Goal: Complete application form: Complete application form

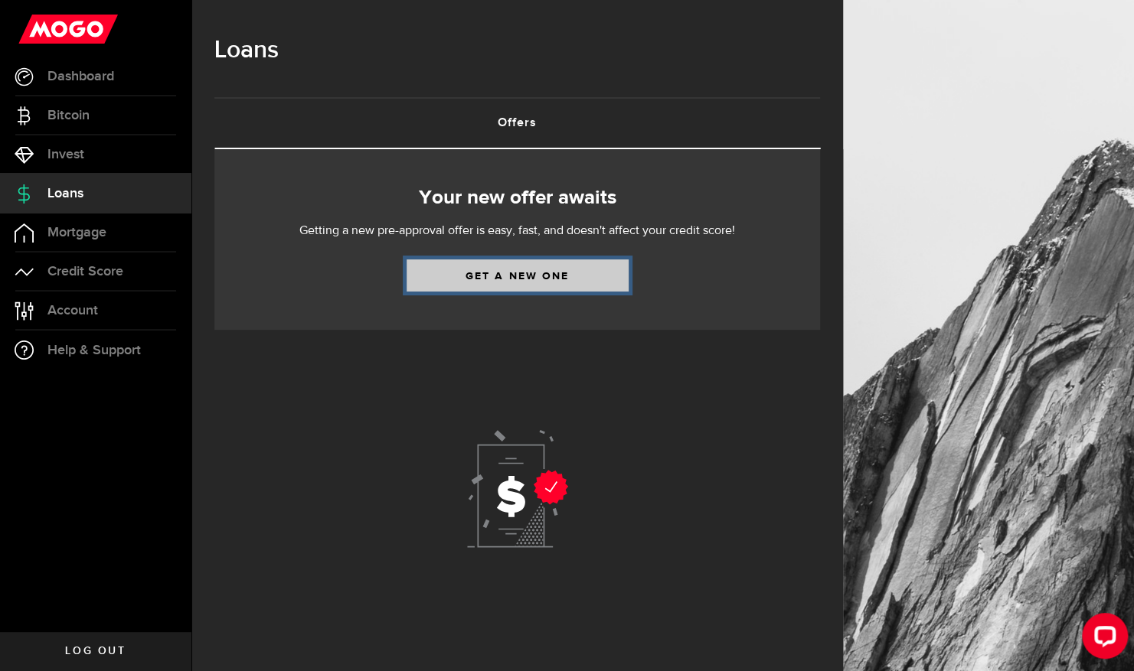
click at [520, 274] on link "Get a new one" at bounding box center [518, 276] width 222 height 32
select select "Employed"
select select "5"
select select "0"
select select "bi_weekly"
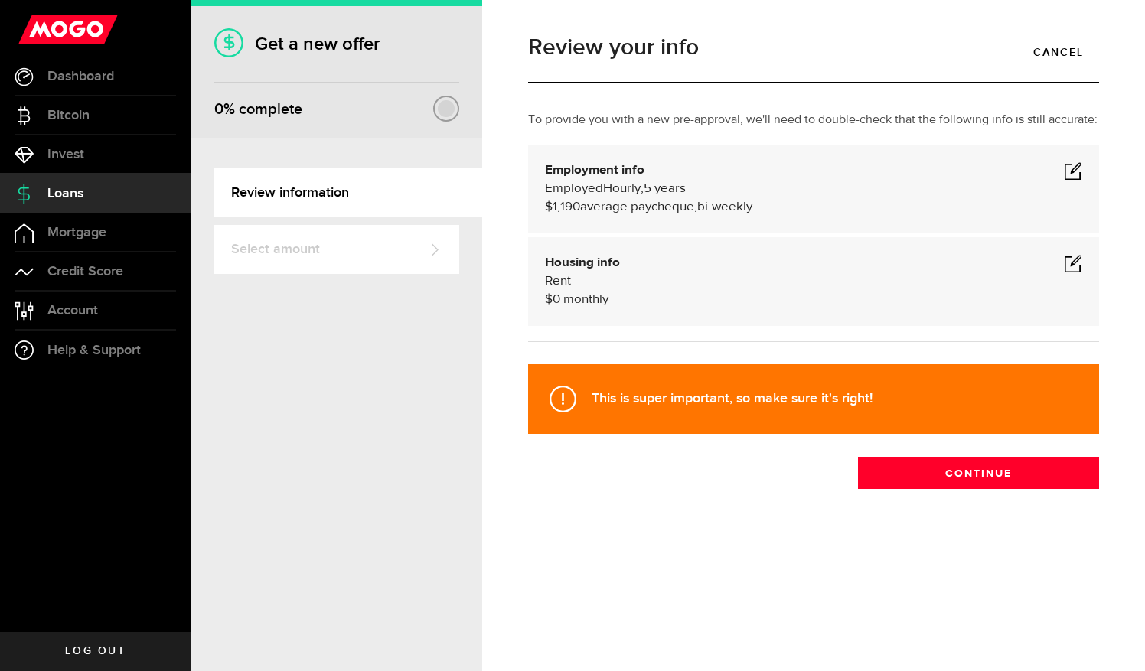
click at [1078, 171] on span at bounding box center [1073, 171] width 18 height 18
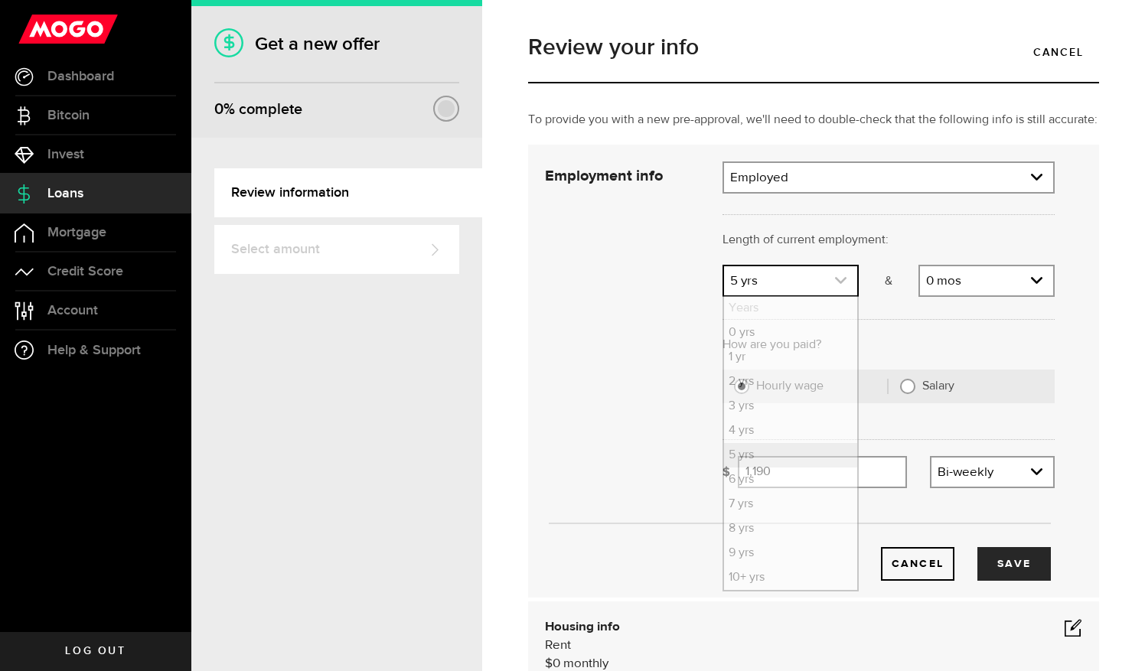
click at [838, 287] on icon "expand select" at bounding box center [840, 280] width 13 height 13
click at [770, 394] on li "2 yrs" at bounding box center [790, 382] width 133 height 24
select select "2"
click at [795, 485] on input "1190" at bounding box center [822, 472] width 169 height 32
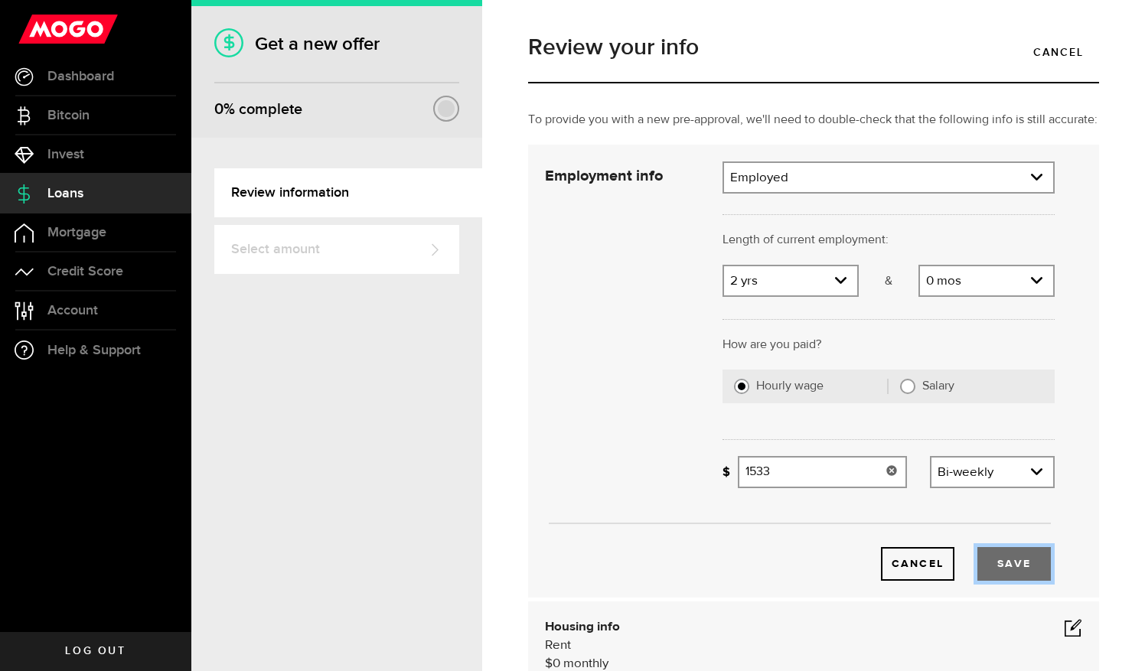
type input "1,533"
click at [996, 573] on button "Save" at bounding box center [1014, 564] width 73 height 34
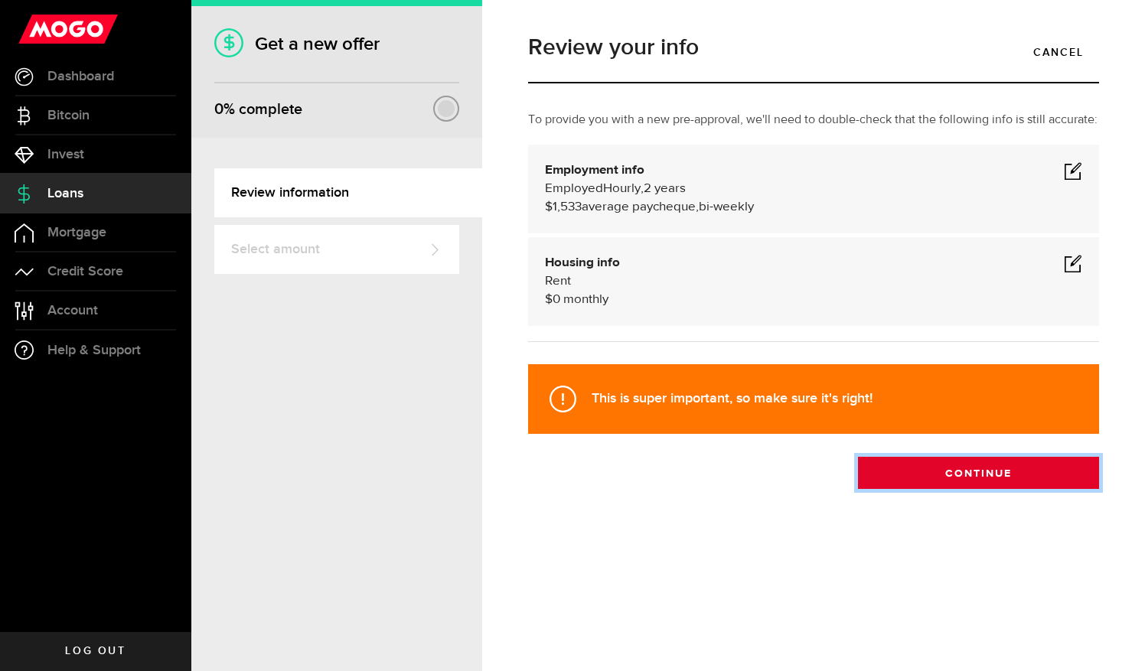
click at [971, 467] on button "Continue" at bounding box center [978, 473] width 241 height 32
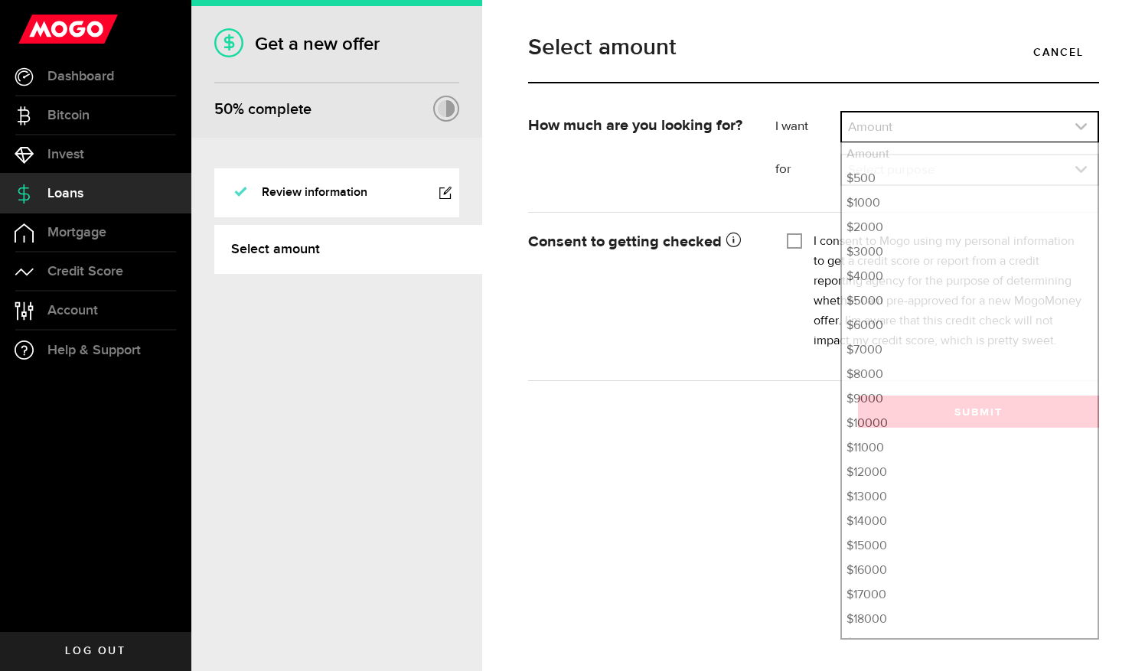
click at [974, 124] on link "expand select" at bounding box center [970, 127] width 256 height 29
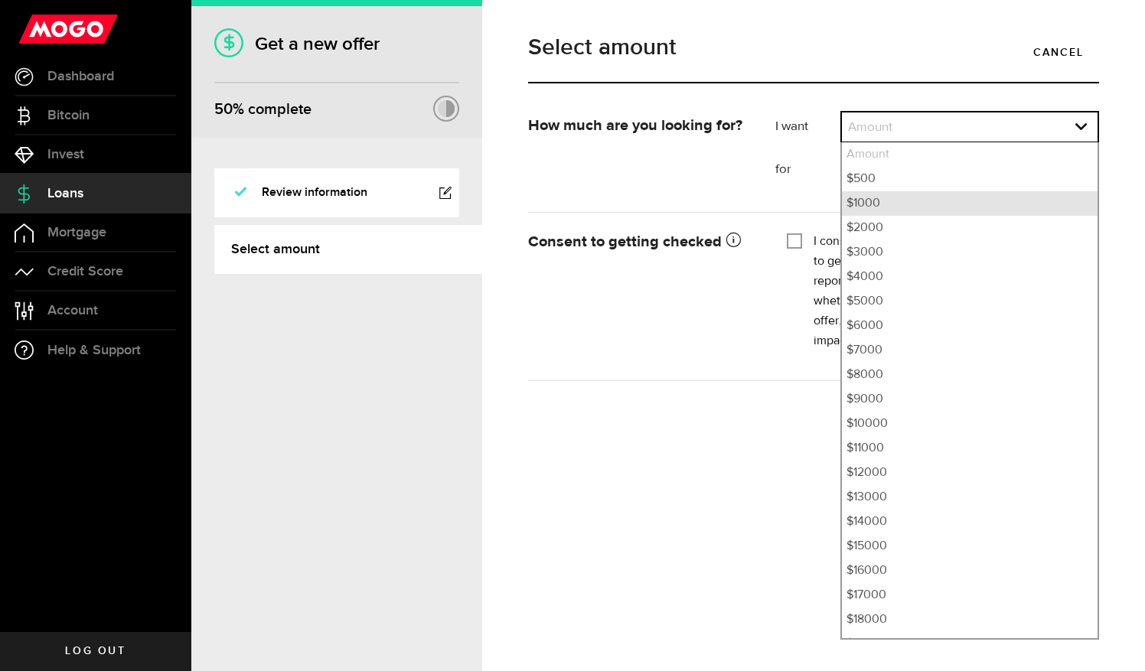
click at [922, 202] on li "$1000" at bounding box center [970, 203] width 256 height 24
select select "1000"
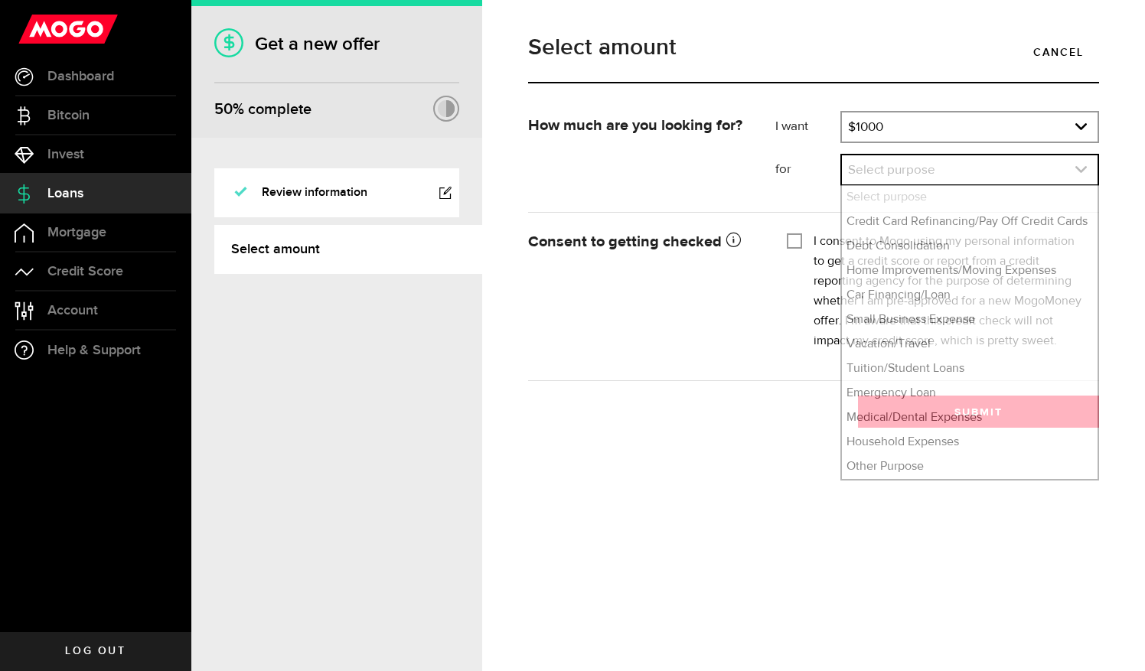
click at [886, 178] on link "expand select" at bounding box center [970, 169] width 256 height 29
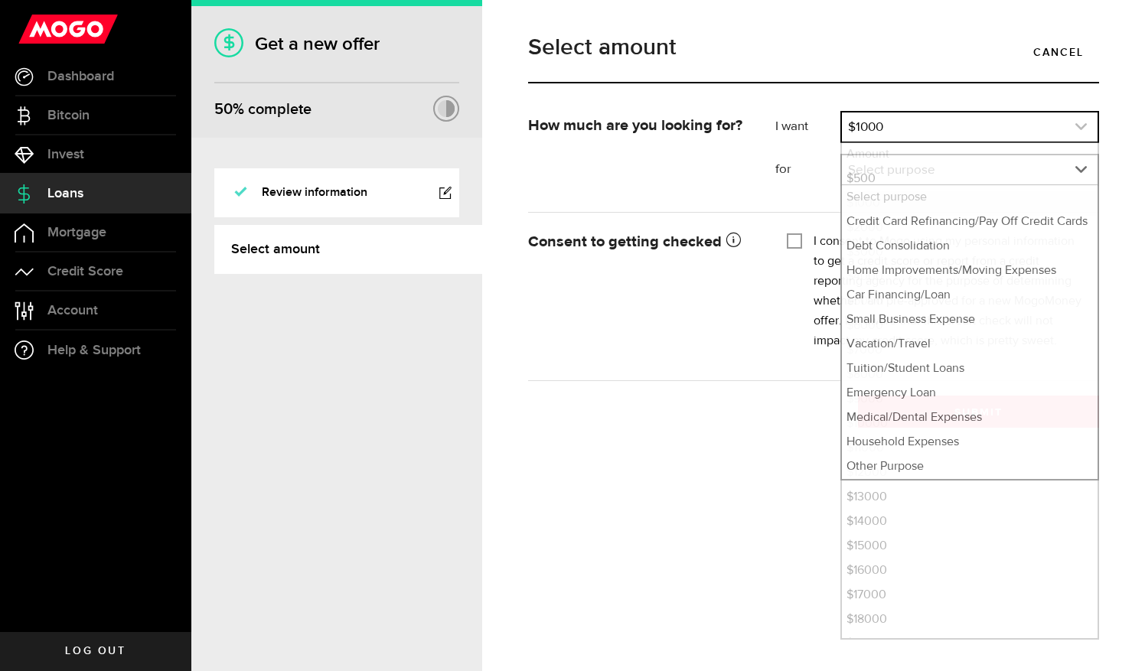
click at [965, 130] on link "expand select" at bounding box center [970, 127] width 256 height 29
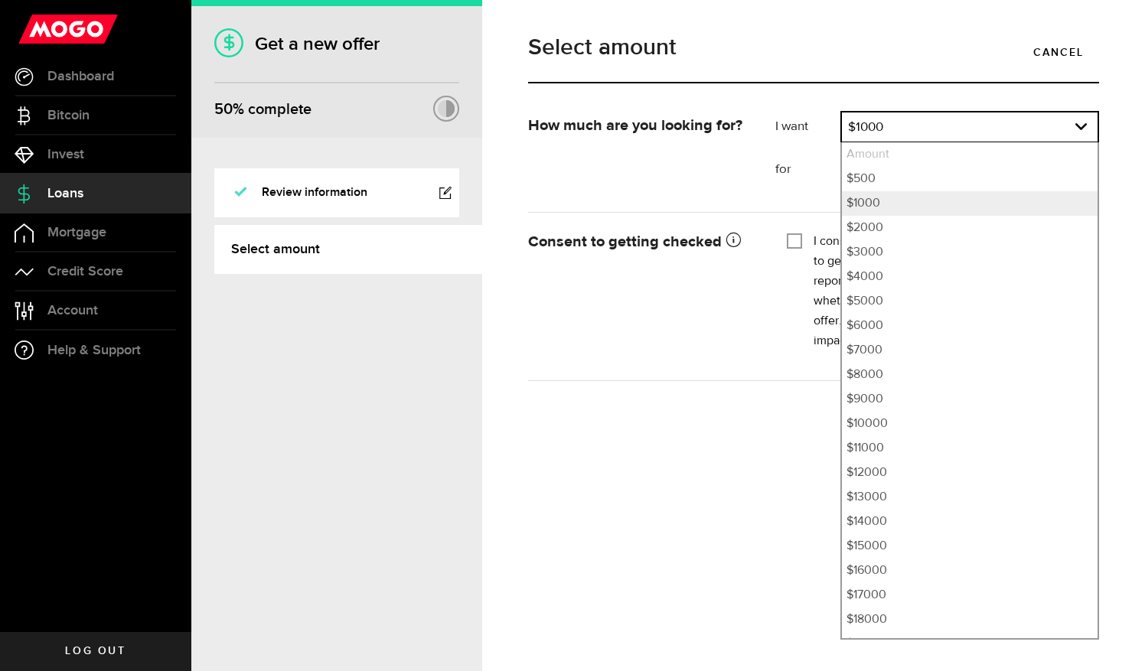
click at [713, 191] on div "How much are you looking for? I want Amount How much credit would you like? $10…" at bounding box center [814, 154] width 594 height 86
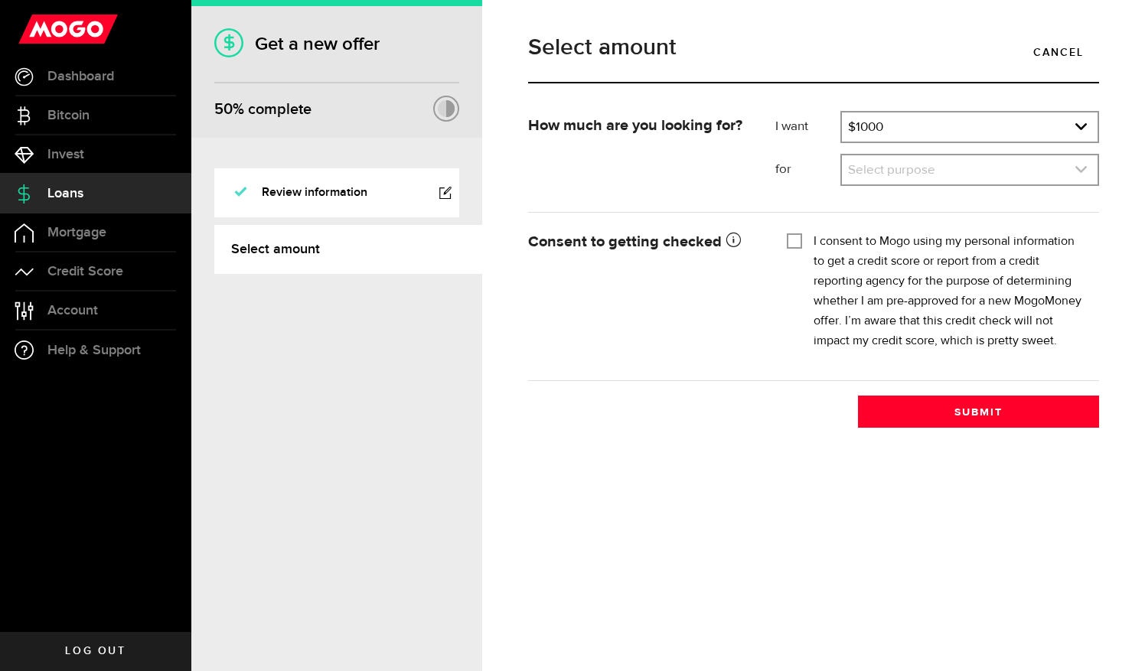
click at [932, 164] on link "expand select" at bounding box center [970, 169] width 256 height 29
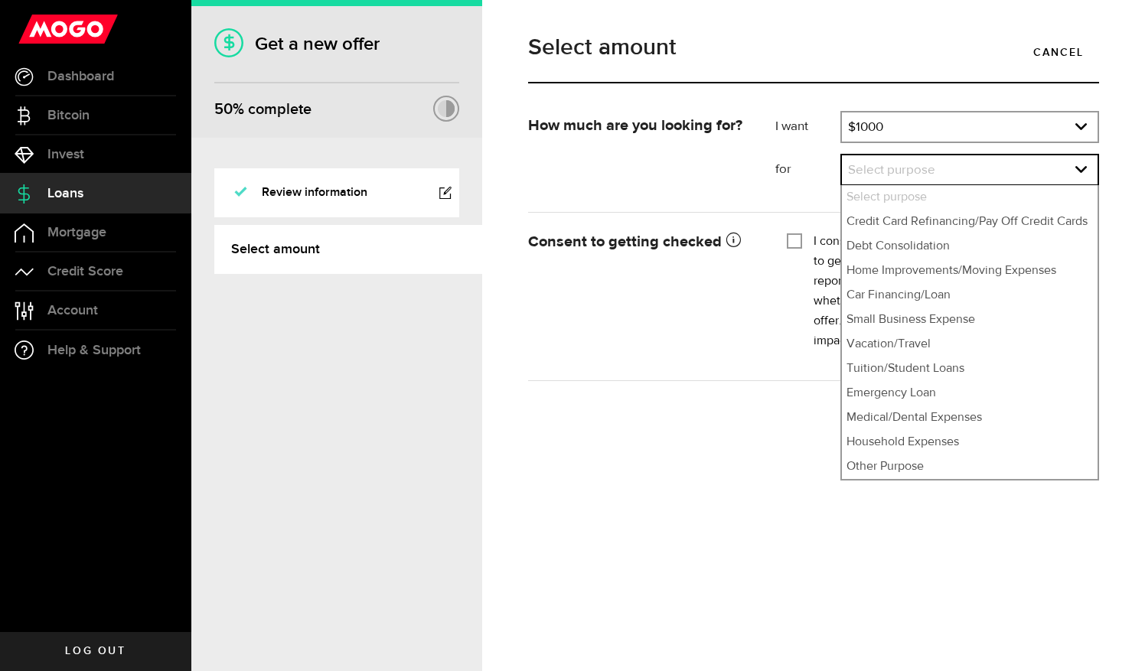
click at [704, 192] on div "How much are you looking for? I want Amount How much credit would you like? $10…" at bounding box center [814, 154] width 594 height 86
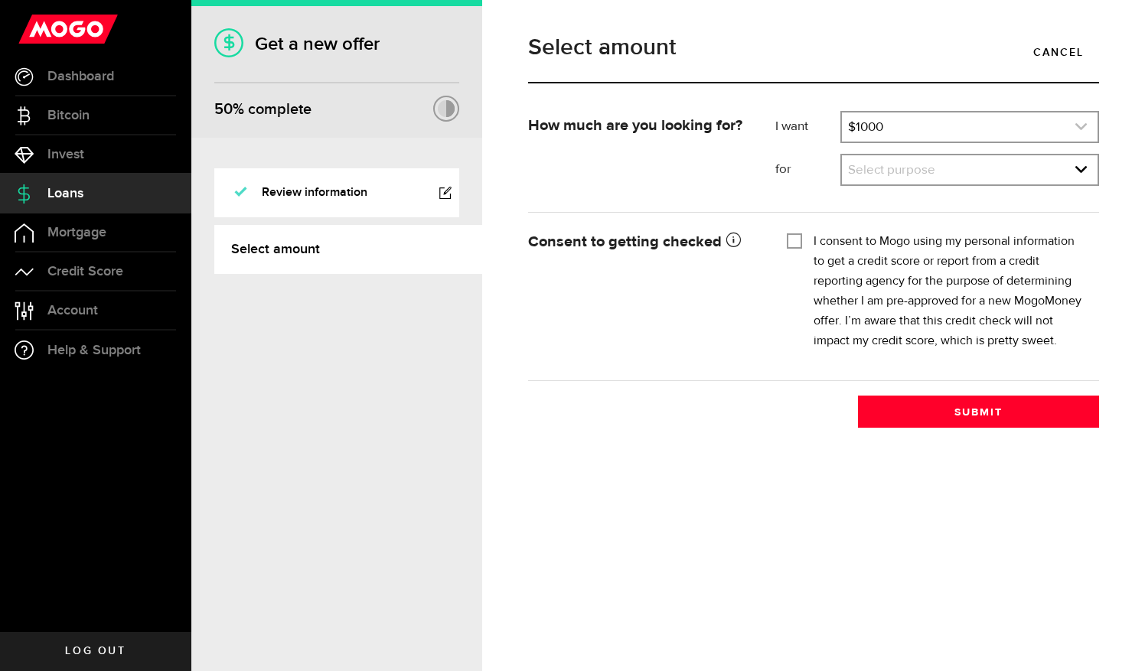
click at [932, 136] on link "expand select" at bounding box center [970, 127] width 256 height 29
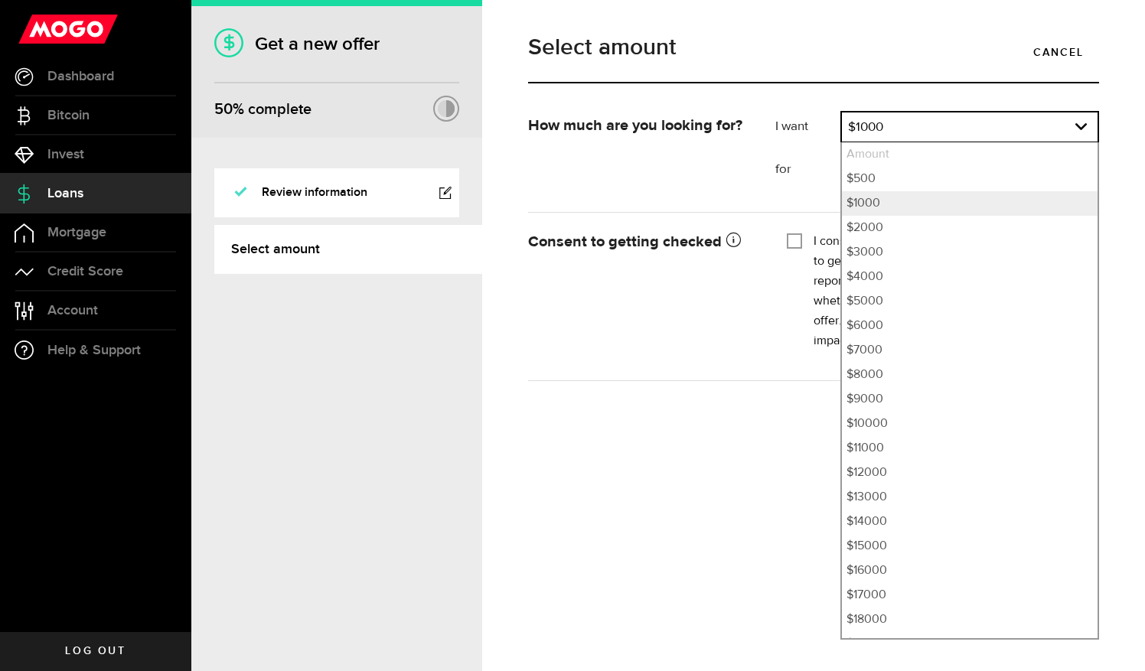
click at [684, 177] on div "How much are you looking for? I want Amount How much credit would you like? $10…" at bounding box center [814, 154] width 594 height 86
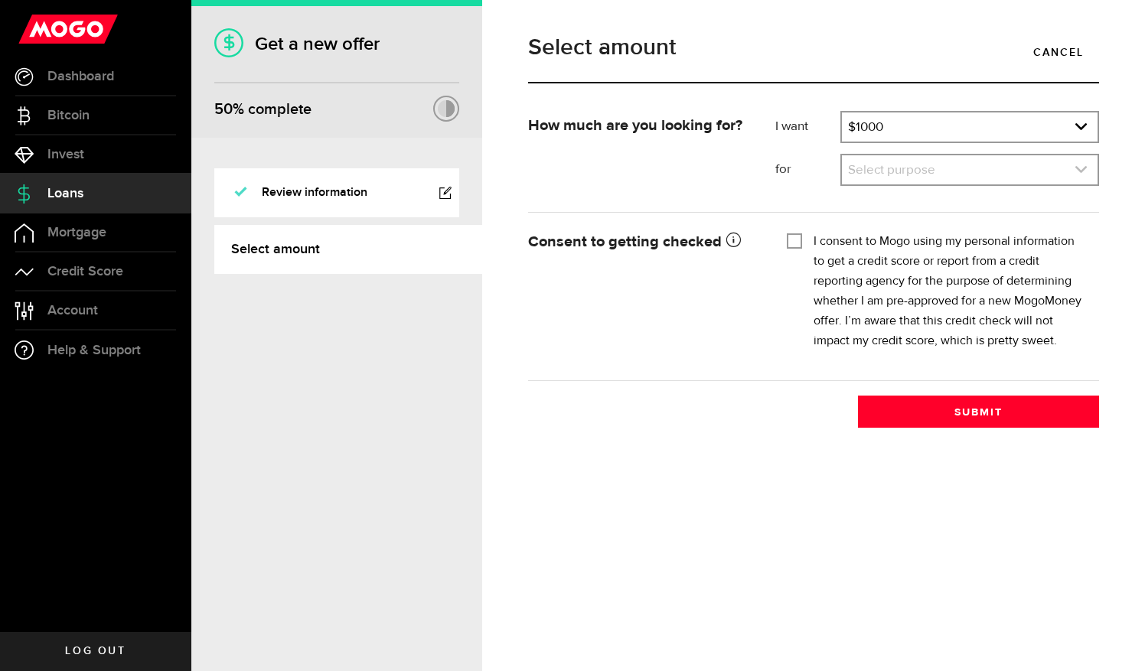
click at [882, 176] on link "expand select" at bounding box center [970, 169] width 256 height 29
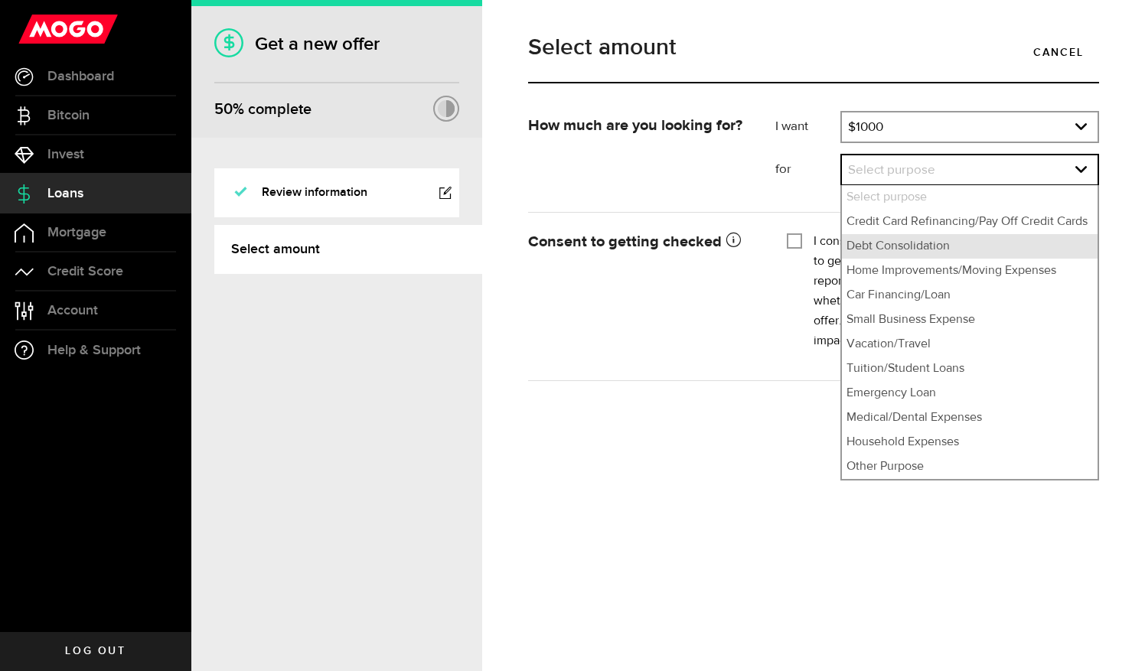
click at [936, 248] on li "Debt Consolidation" at bounding box center [970, 246] width 256 height 24
select select "Debt Consolidation"
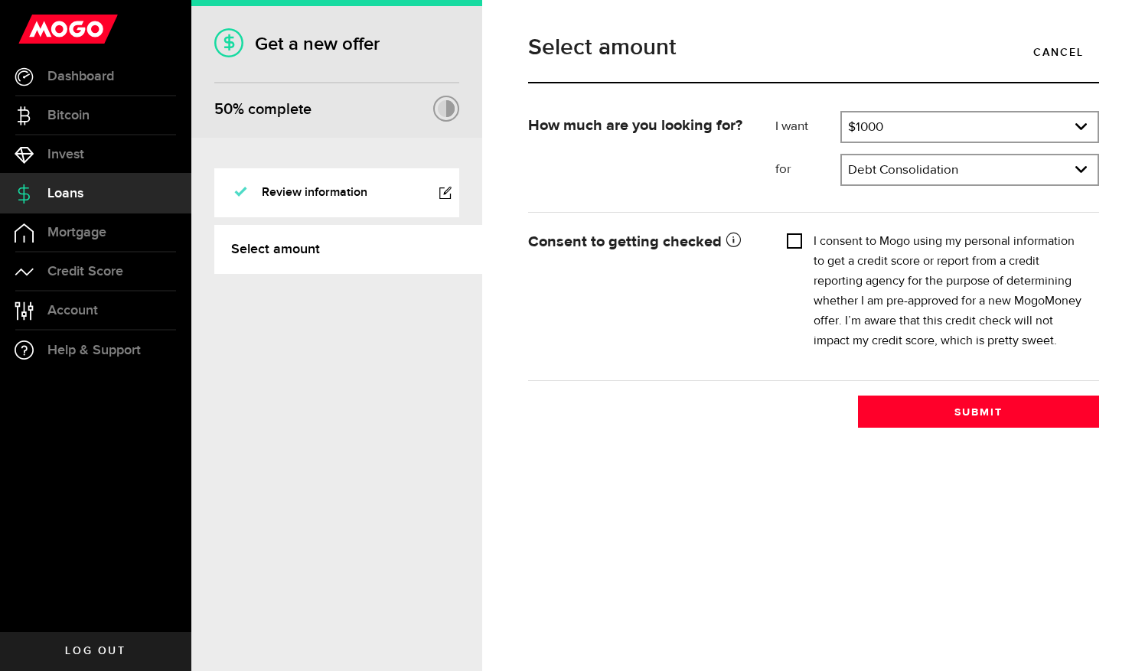
click at [798, 237] on input "I consent to Mogo using my personal information to get a credit score or report…" at bounding box center [794, 239] width 15 height 15
checkbox input "true"
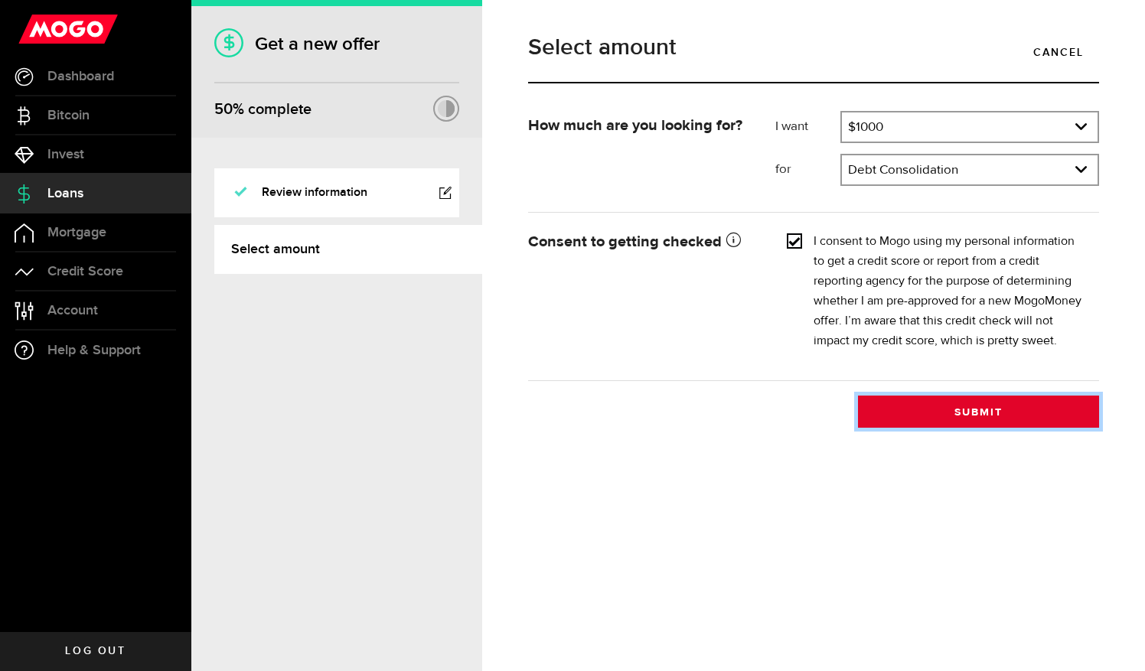
click at [984, 413] on button "Submit" at bounding box center [978, 412] width 241 height 32
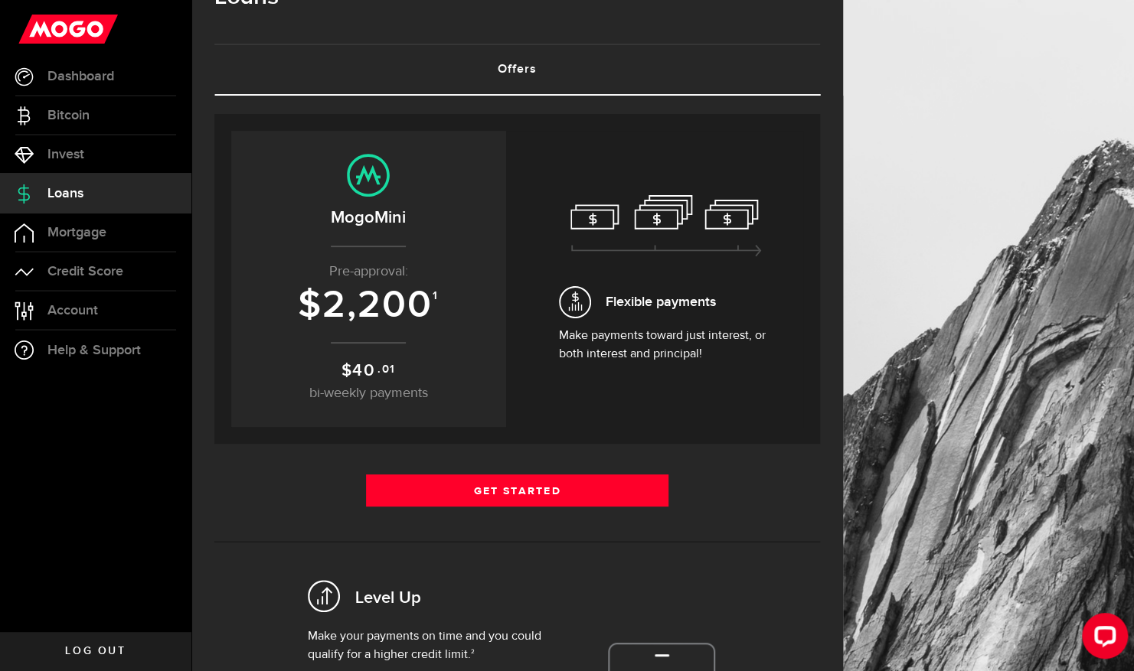
scroll to position [51, 0]
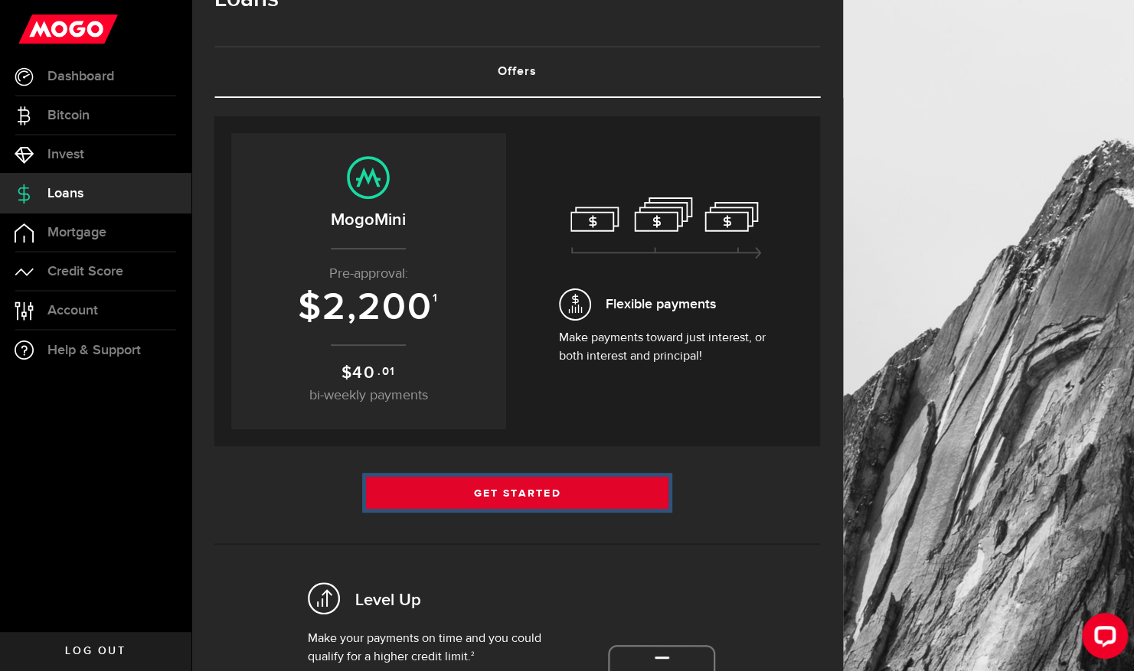
click at [576, 489] on link "Get Started" at bounding box center [517, 493] width 303 height 32
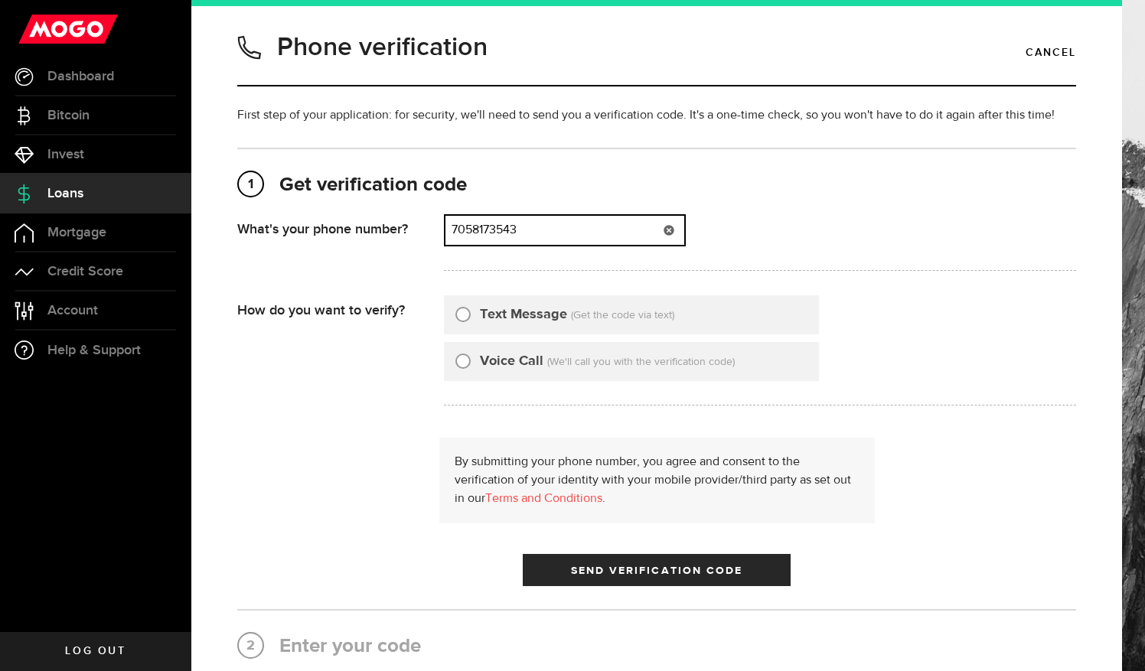
click at [558, 230] on input "7058173543" at bounding box center [565, 230] width 239 height 29
type input "7"
type input "9053214389"
click at [462, 317] on input "Text Message" at bounding box center [462, 312] width 15 height 15
radio input "true"
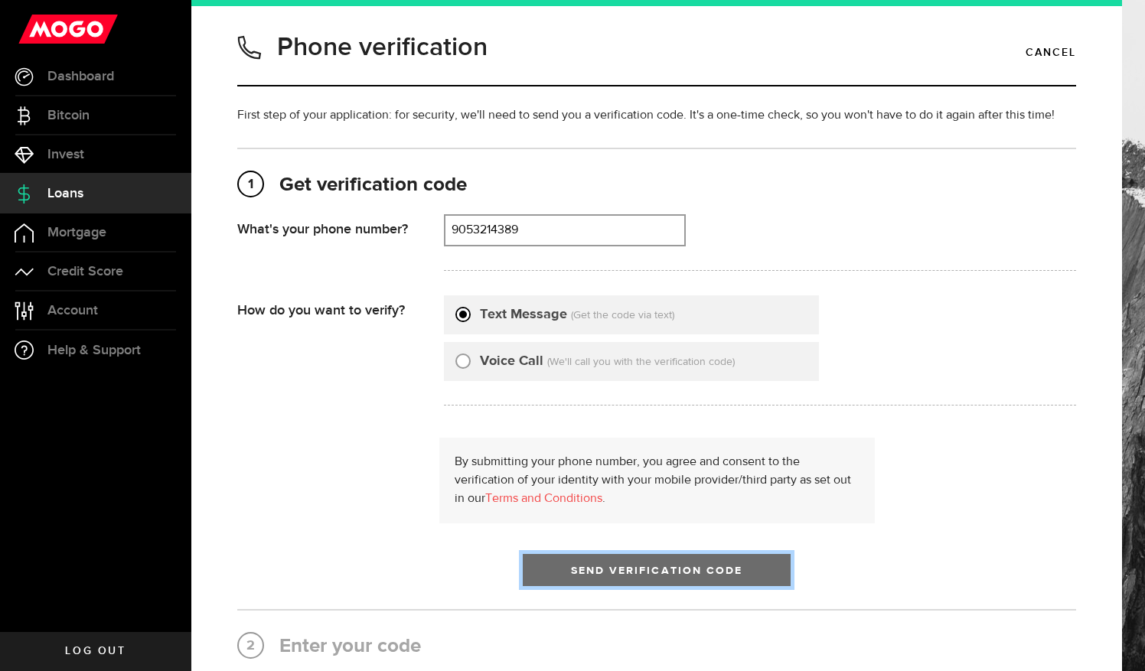
click at [619, 568] on span "Send Verification Code" at bounding box center [657, 571] width 172 height 11
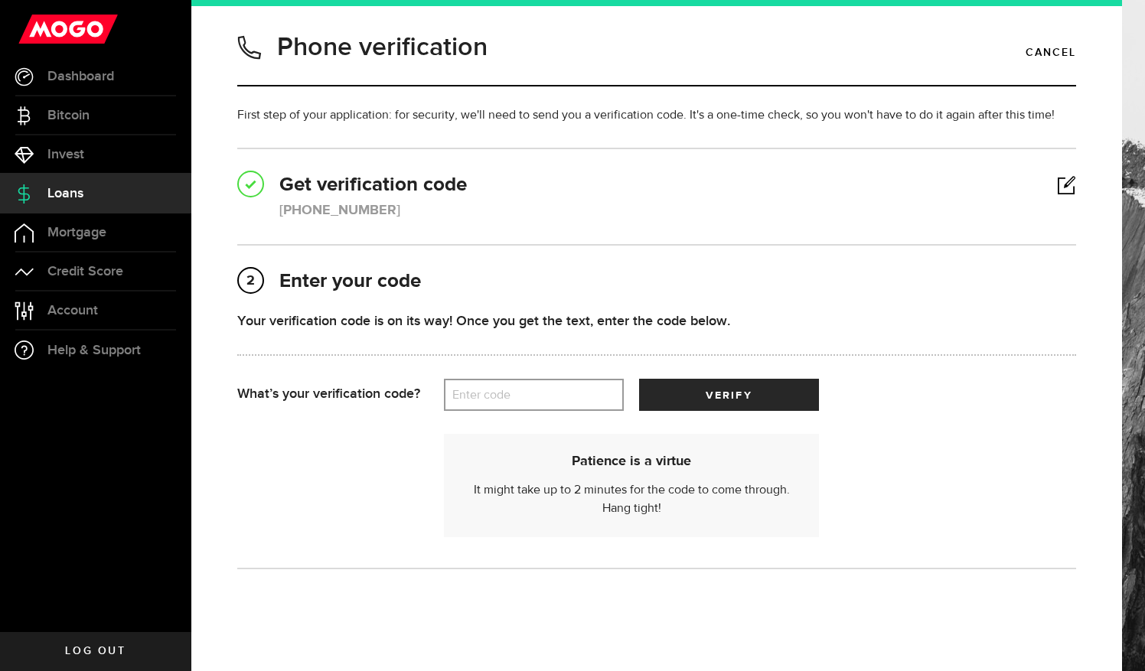
click at [527, 400] on label "Enter code" at bounding box center [534, 395] width 180 height 31
click at [527, 400] on input "Enter code" at bounding box center [534, 395] width 180 height 32
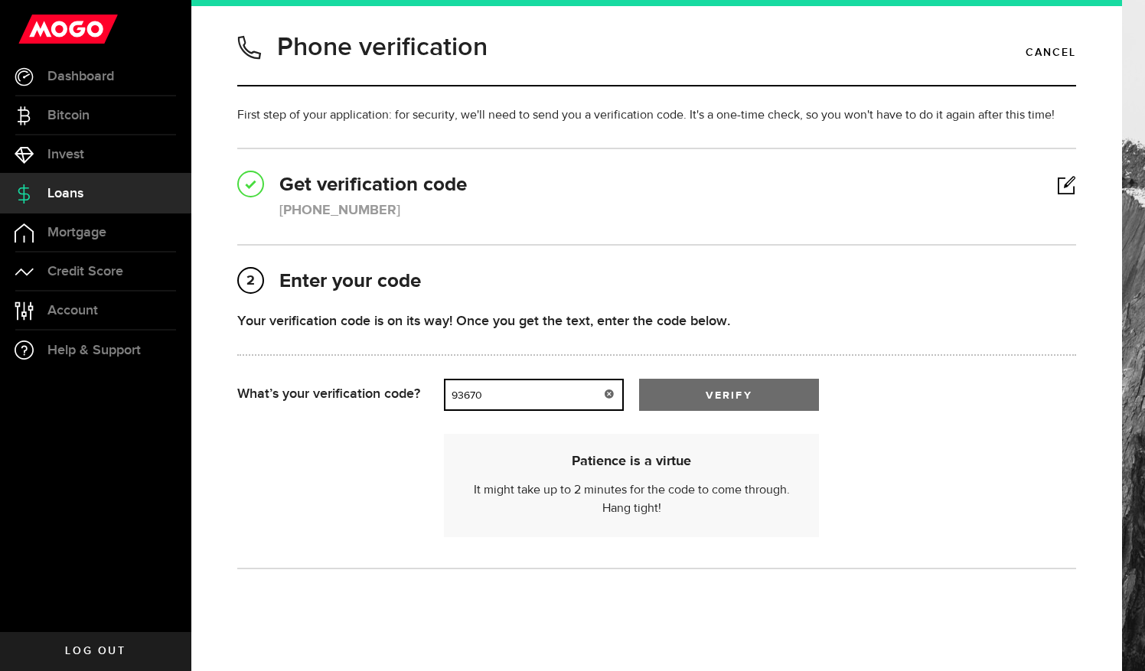
type input "93670"
click at [719, 403] on button "verify" at bounding box center [729, 395] width 180 height 32
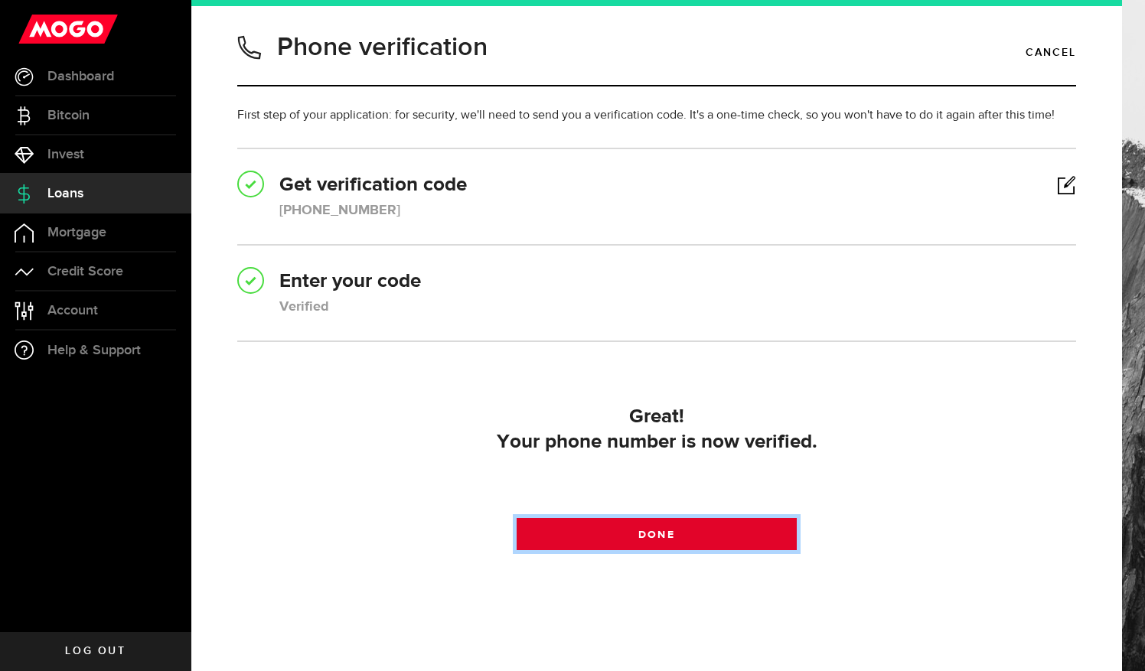
click at [646, 534] on span at bounding box center [656, 537] width 21 height 21
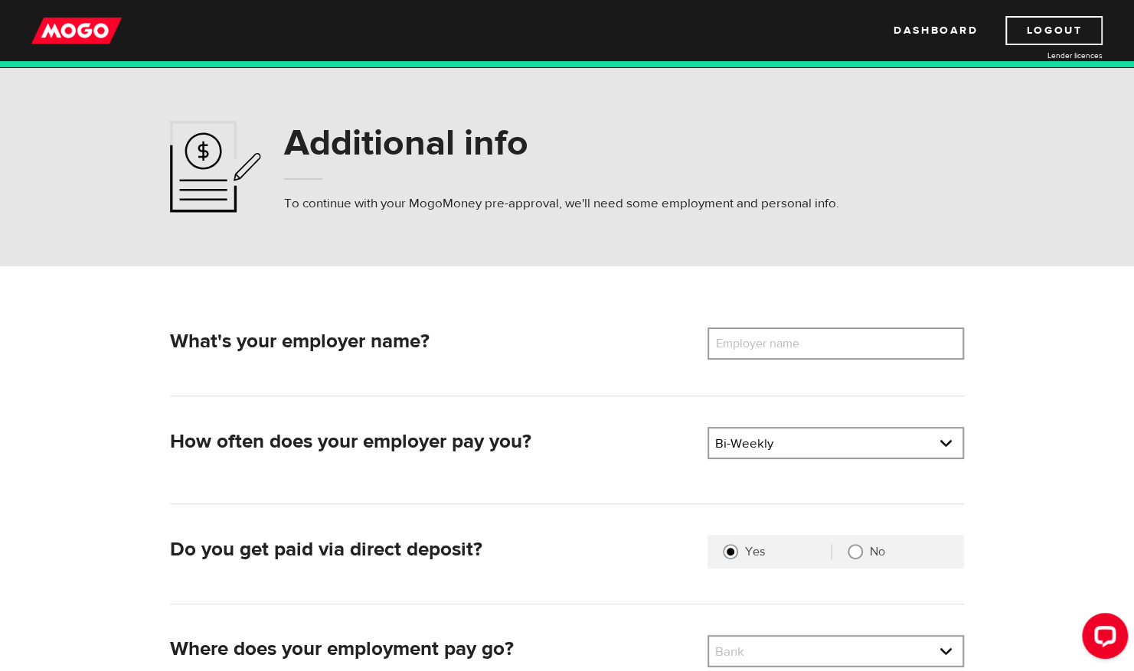
click at [825, 353] on label "Employer name" at bounding box center [768, 344] width 123 height 32
click at [825, 353] on input "Employer name" at bounding box center [835, 344] width 256 height 32
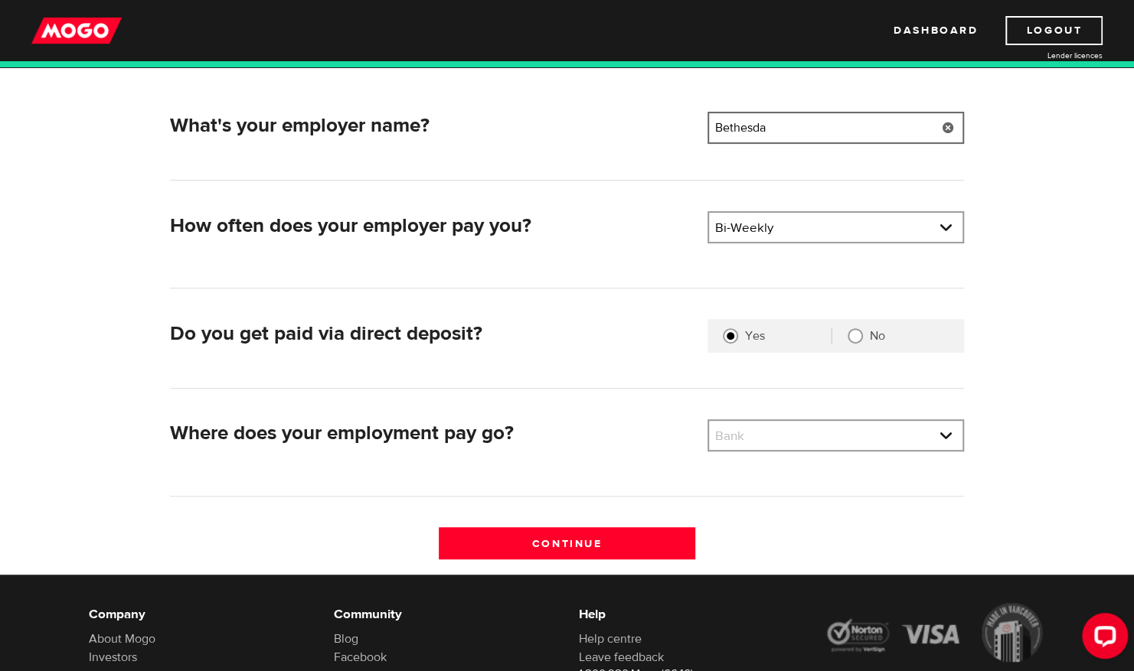
scroll to position [224, 0]
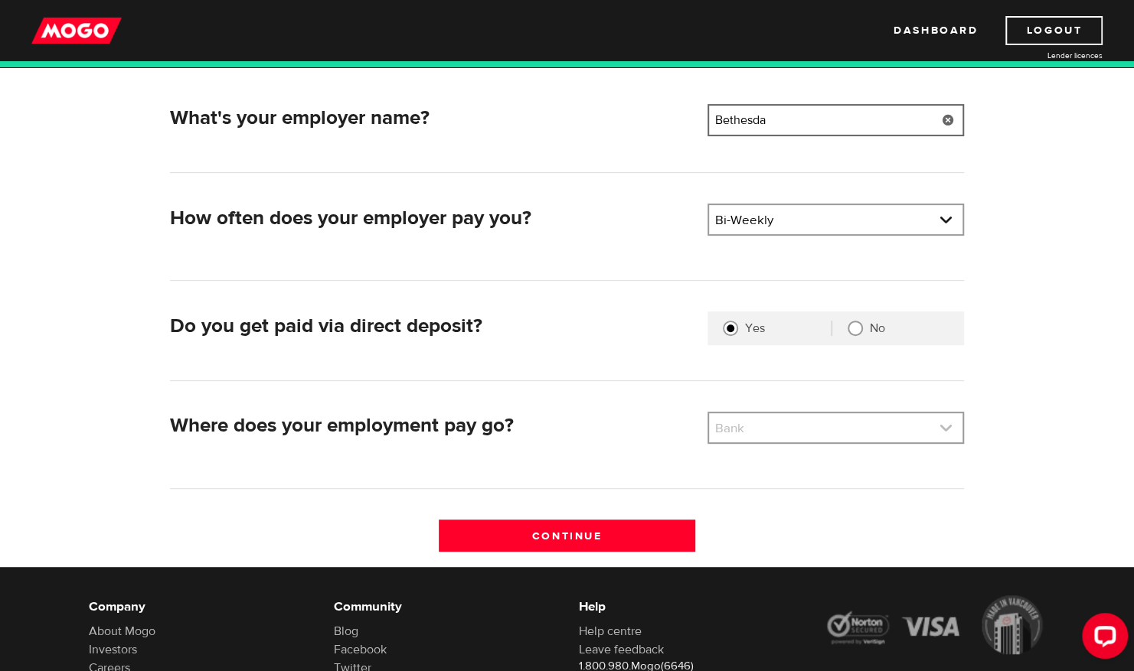
type input "Bethesda"
click at [876, 429] on link at bounding box center [835, 427] width 253 height 29
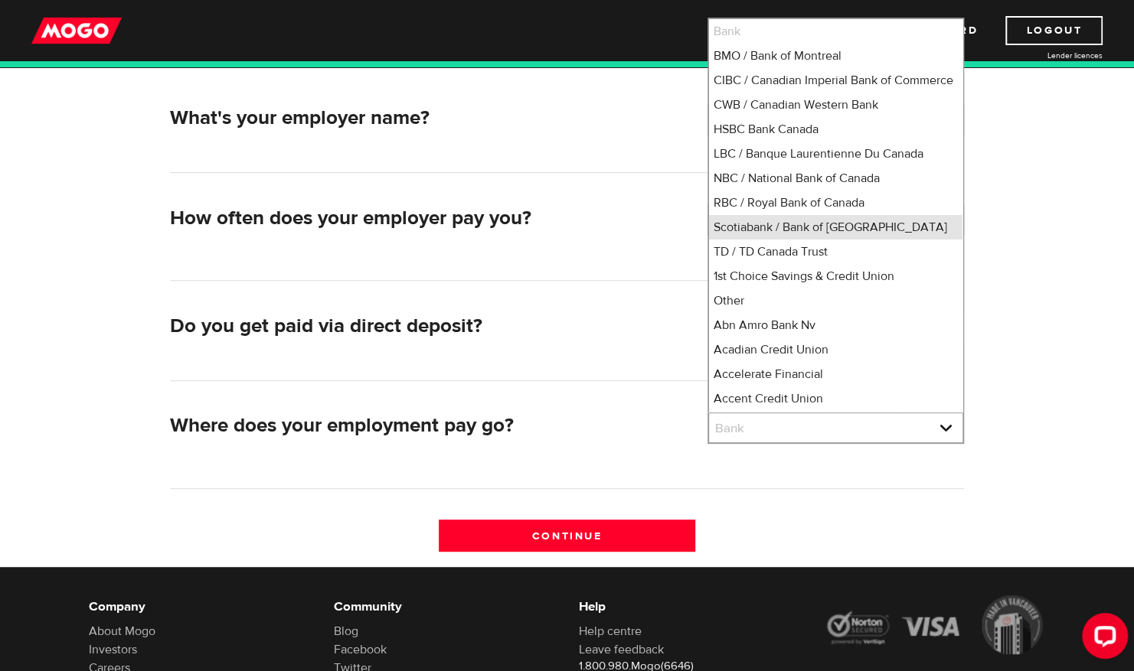
click at [844, 240] on li "Scotiabank / Bank of Nova Scotia" at bounding box center [835, 227] width 253 height 24
select select "2"
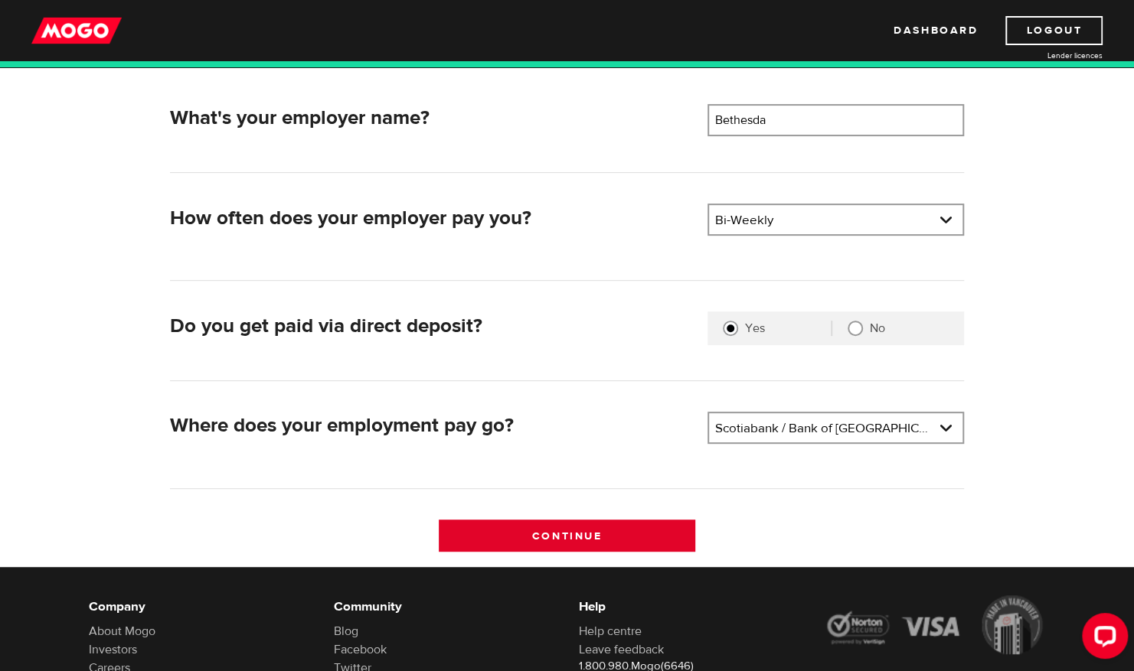
click at [596, 531] on input "Continue" at bounding box center [567, 536] width 256 height 32
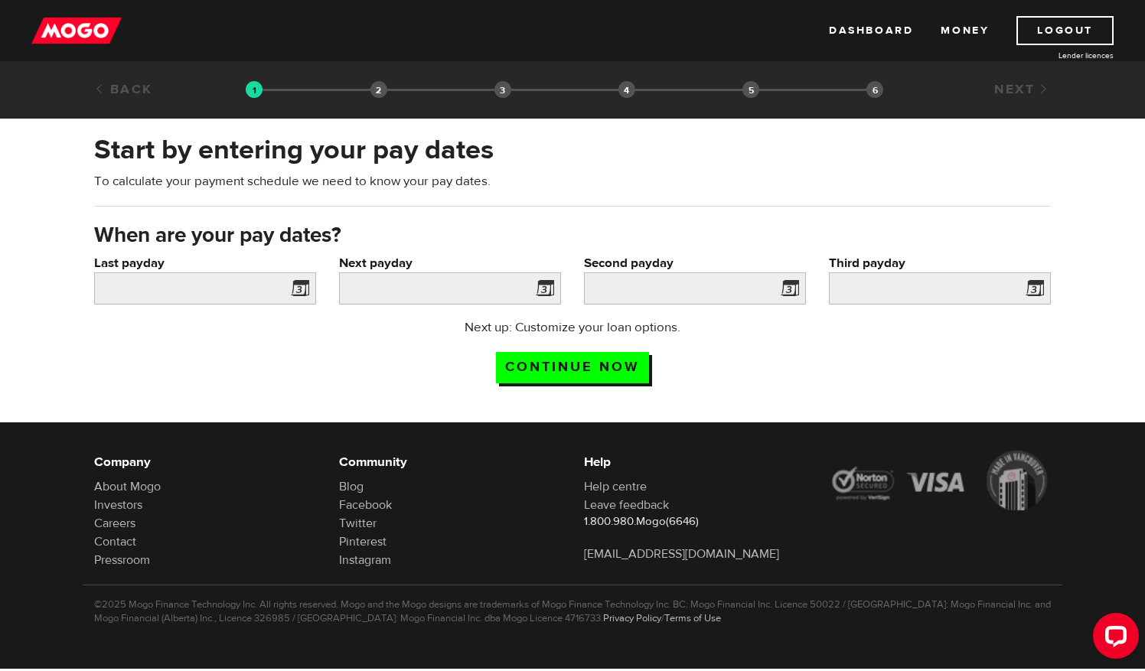
click at [300, 289] on span at bounding box center [297, 291] width 23 height 24
click at [204, 291] on input "Last payday" at bounding box center [205, 289] width 222 height 32
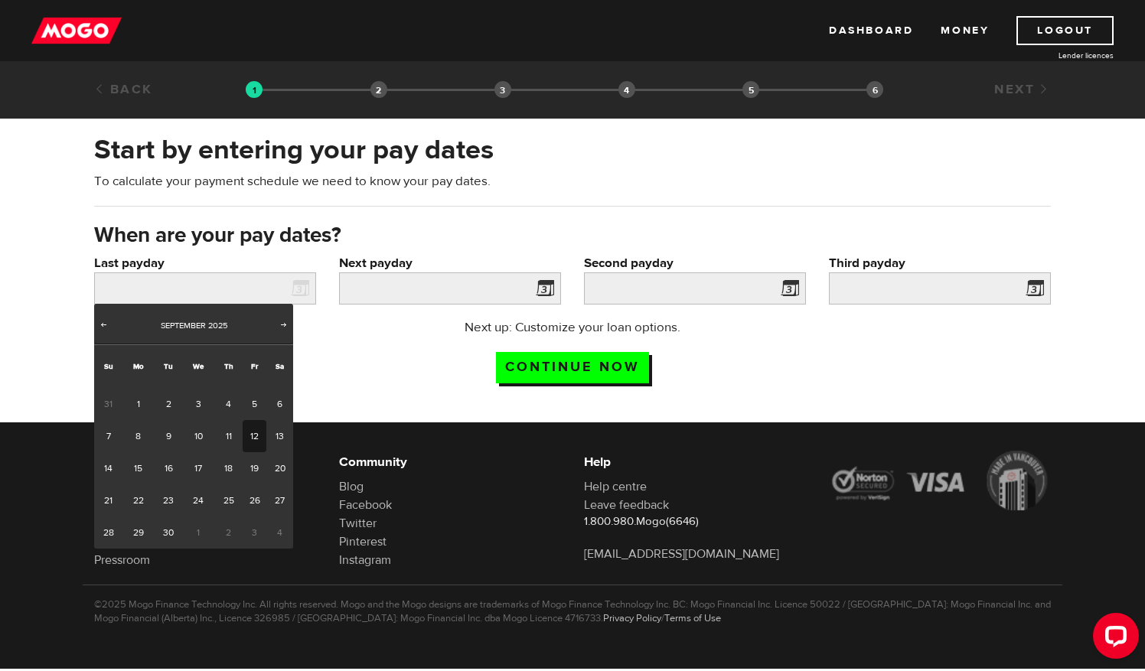
click at [259, 429] on link "12" at bounding box center [255, 436] width 24 height 32
type input "[DATE]"
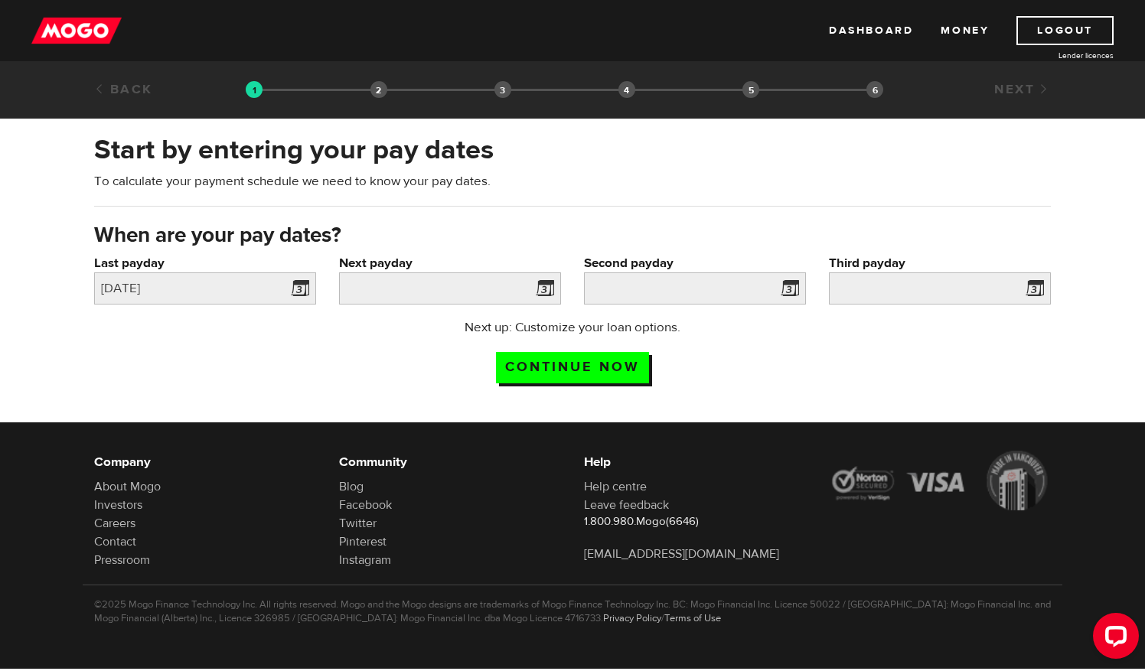
click at [541, 292] on span at bounding box center [542, 291] width 23 height 24
click at [545, 285] on span at bounding box center [542, 291] width 23 height 24
click at [545, 286] on span at bounding box center [542, 291] width 23 height 24
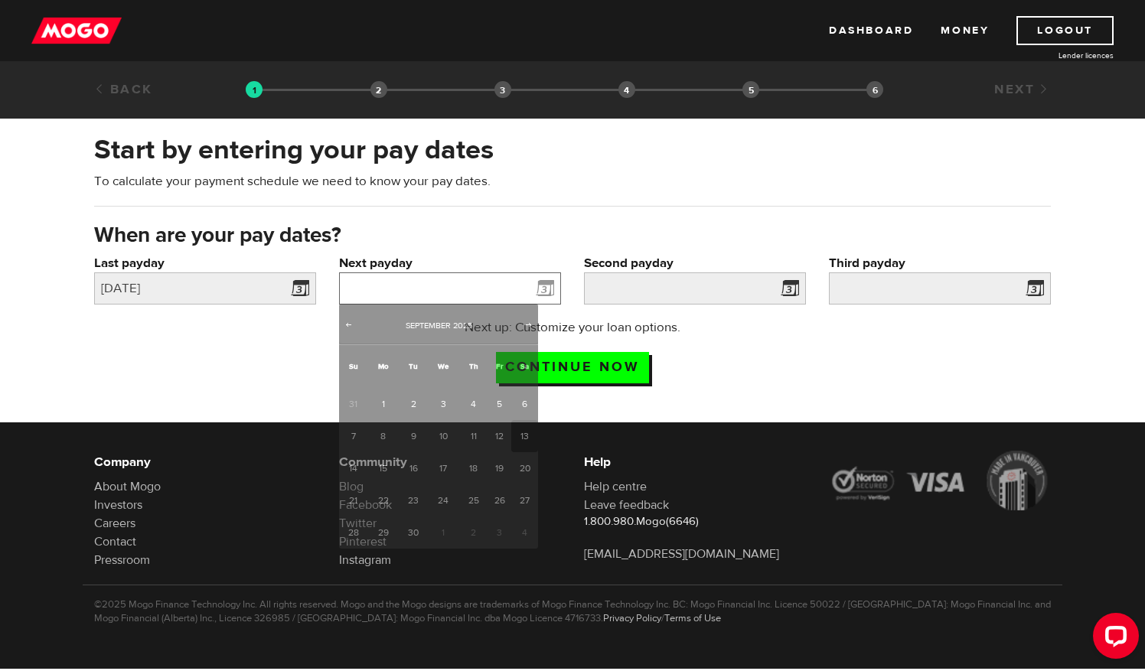
click at [421, 282] on input "Next payday" at bounding box center [450, 289] width 222 height 32
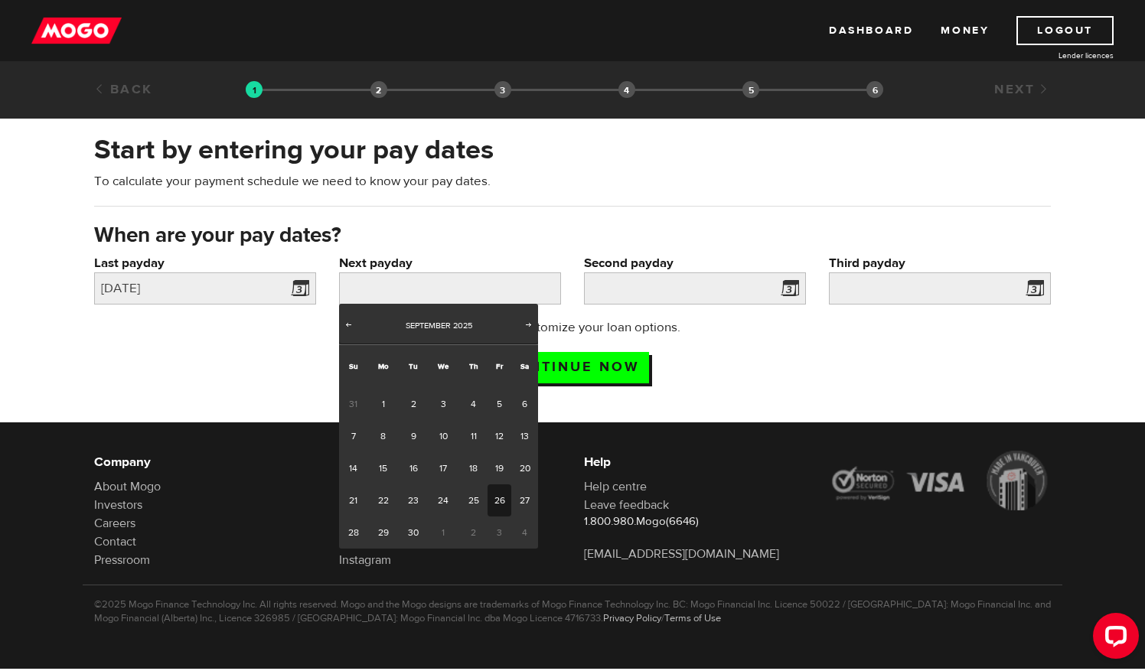
click at [500, 504] on link "26" at bounding box center [500, 501] width 24 height 32
type input "[DATE]"
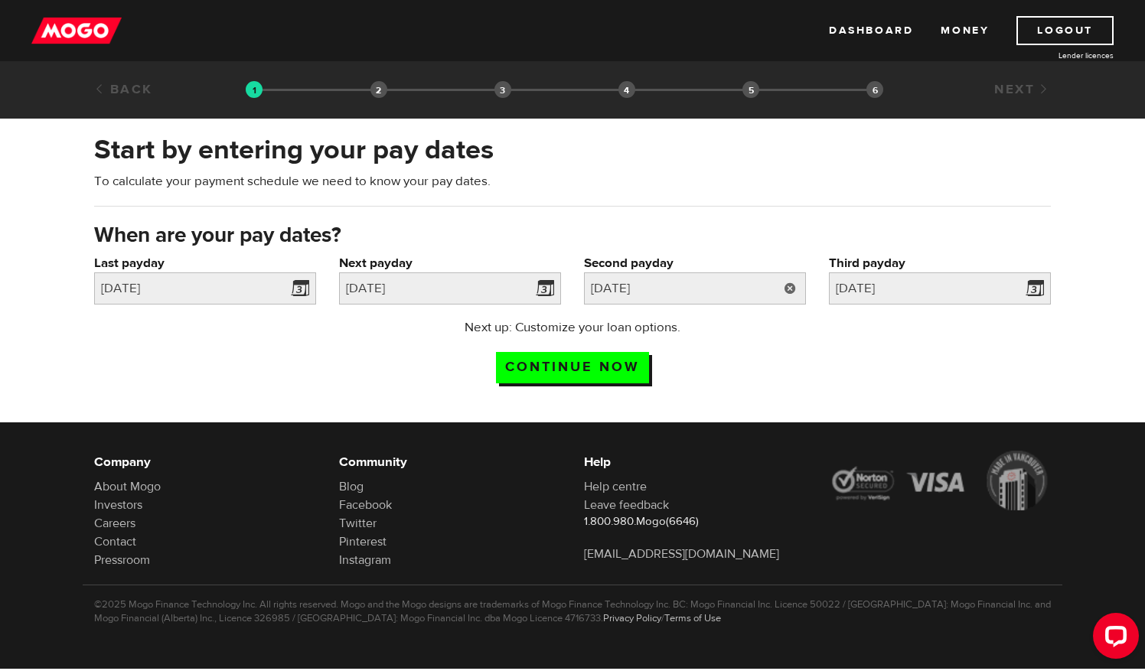
click at [796, 286] on link at bounding box center [790, 289] width 31 height 32
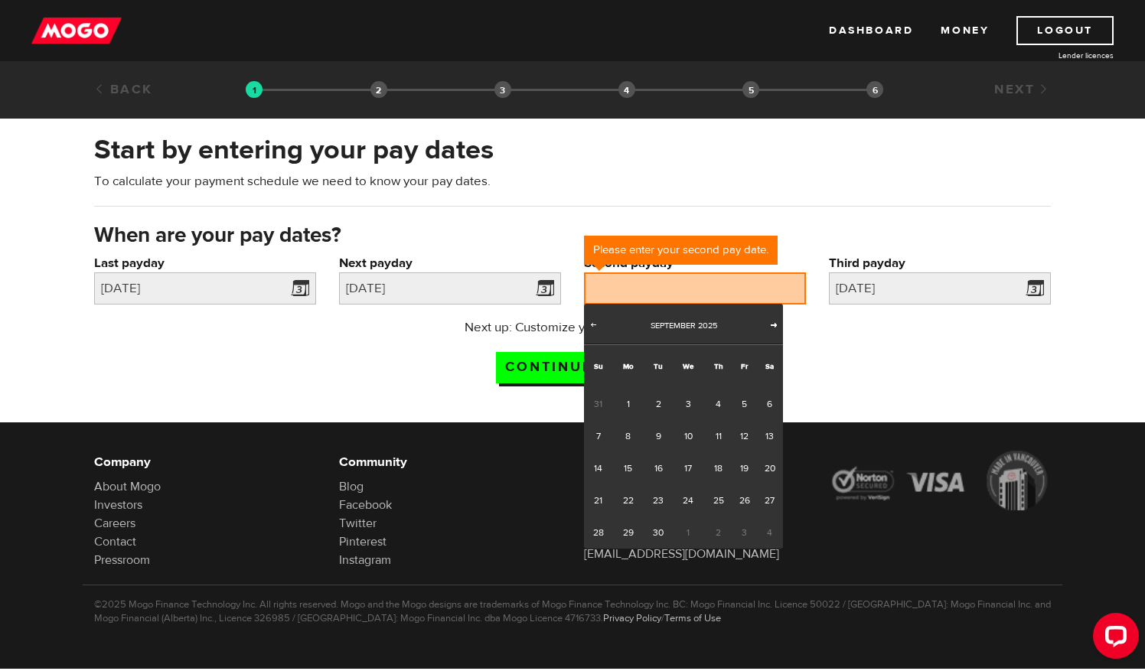
click at [771, 322] on span "Next" at bounding box center [774, 324] width 12 height 12
click at [744, 442] on link "10" at bounding box center [745, 436] width 24 height 32
type input "[DATE]"
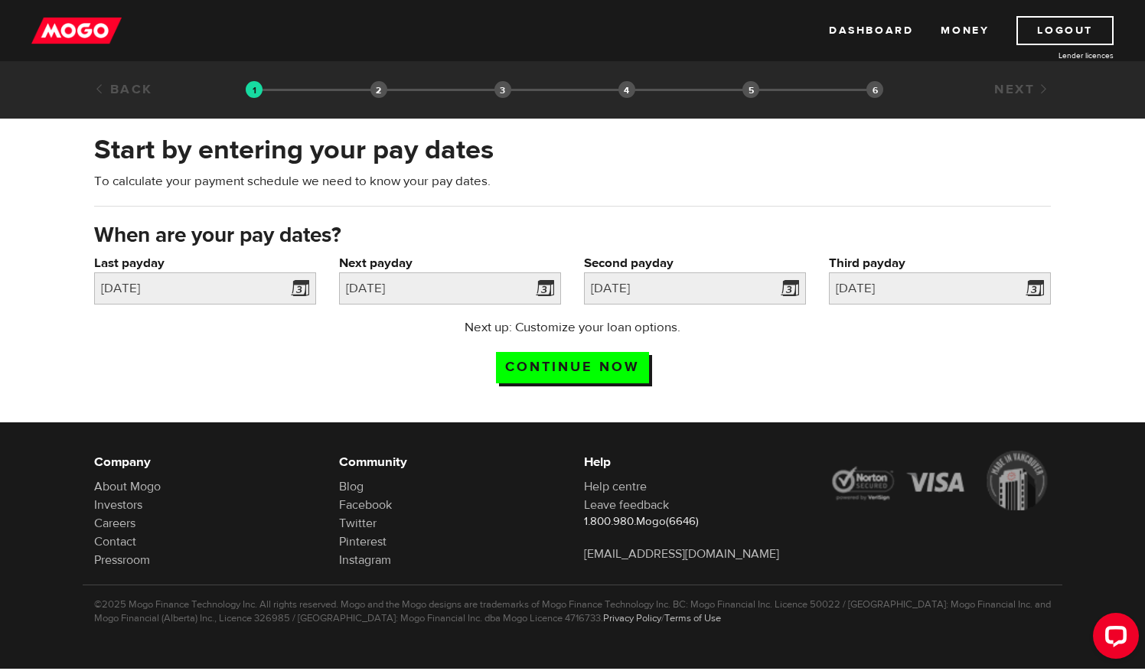
click at [903, 351] on div "Next up: Customize your loan options. Continue now" at bounding box center [573, 356] width 980 height 77
click at [594, 364] on input "Continue now" at bounding box center [572, 367] width 153 height 31
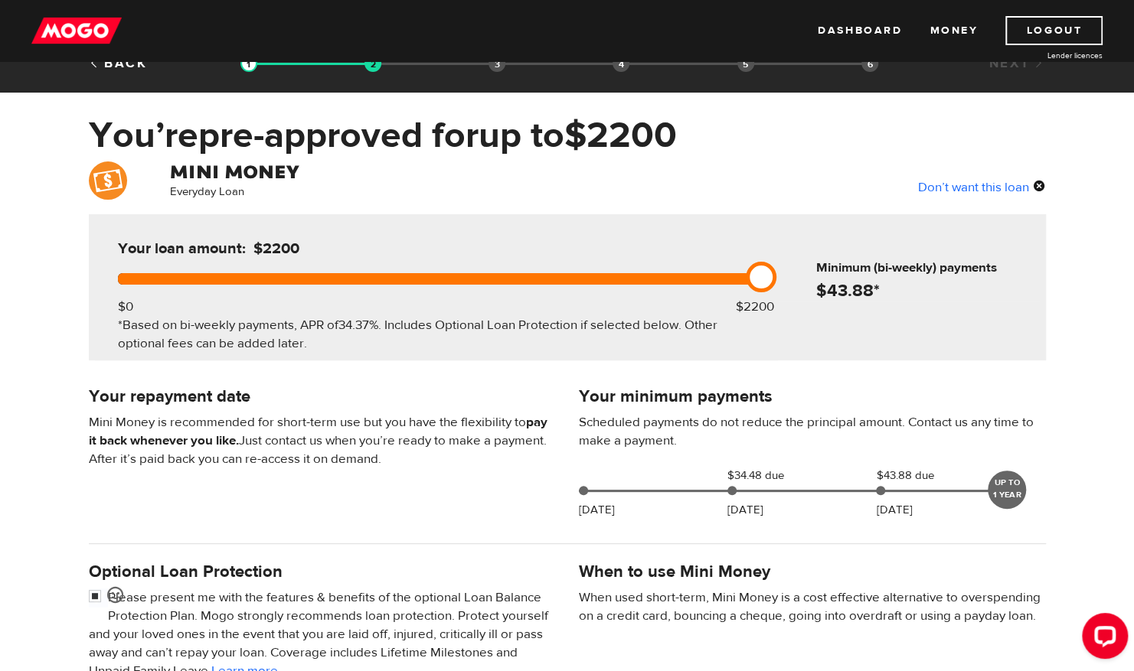
scroll to position [26, 0]
drag, startPoint x: 766, startPoint y: 276, endPoint x: 729, endPoint y: 279, distance: 37.7
click at [729, 279] on div at bounding box center [436, 278] width 637 height 11
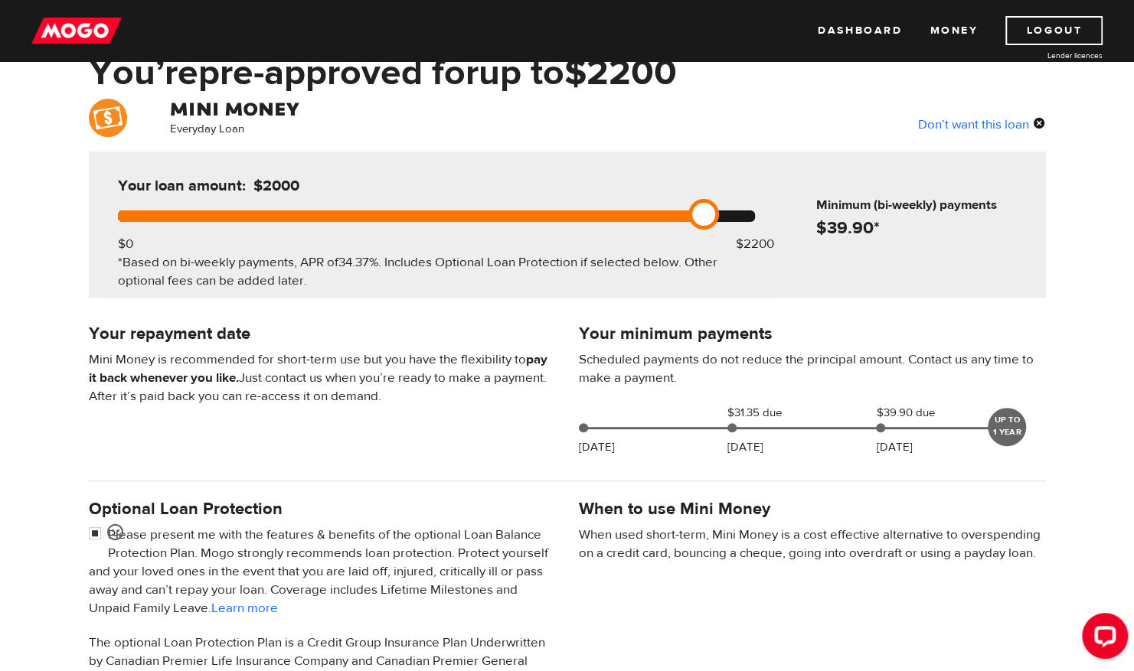
scroll to position [87, 0]
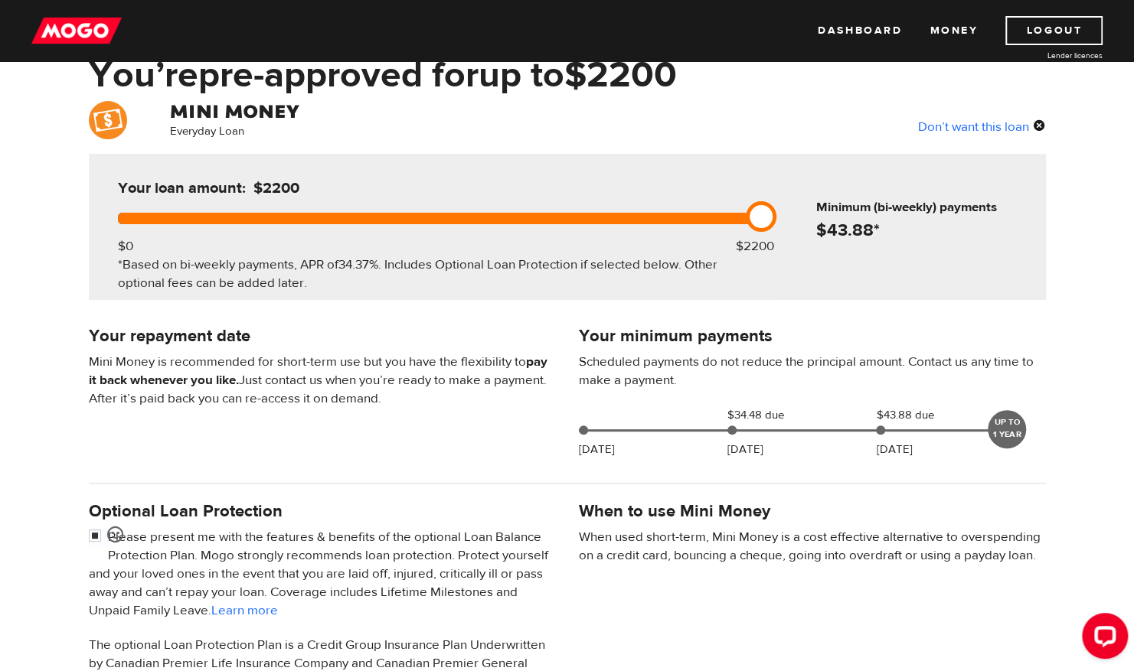
drag, startPoint x: 710, startPoint y: 205, endPoint x: 770, endPoint y: 210, distance: 59.9
click at [770, 210] on link at bounding box center [761, 216] width 31 height 31
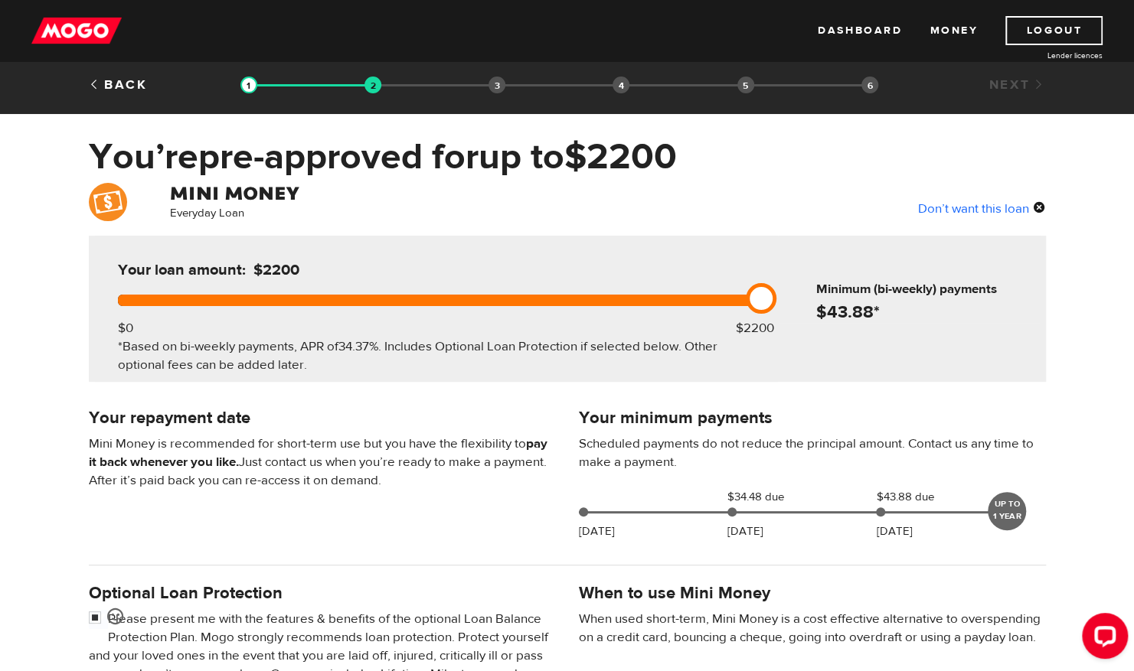
scroll to position [0, 0]
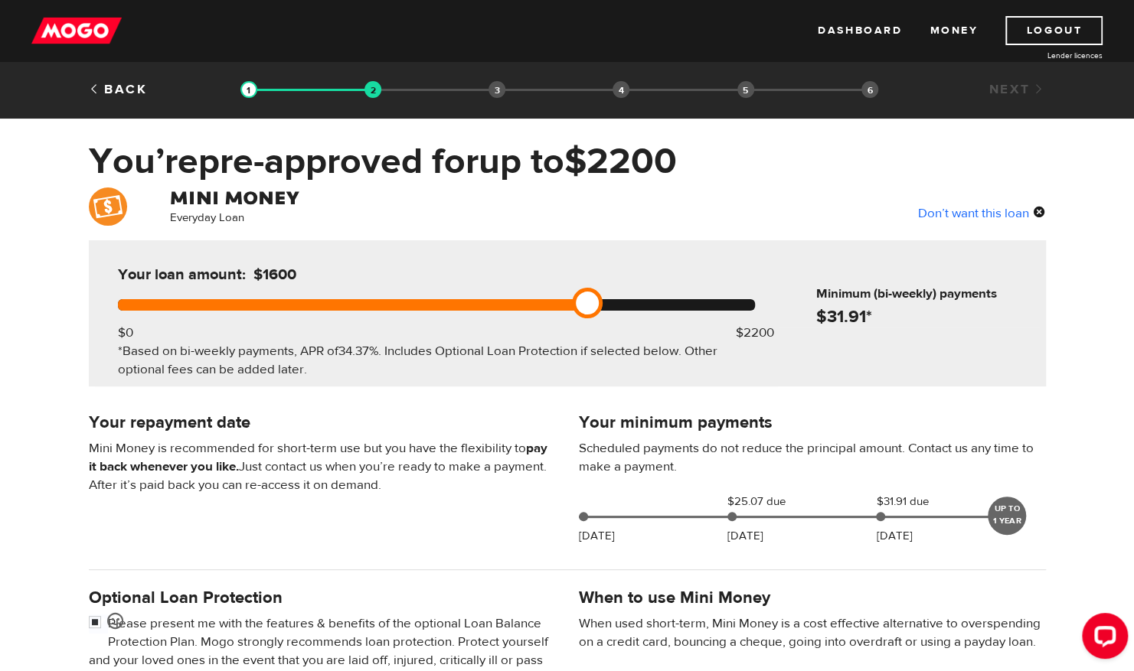
drag, startPoint x: 762, startPoint y: 301, endPoint x: 560, endPoint y: 310, distance: 203.1
click at [560, 310] on div "Your loan amount: $1600 $0 $2200 *Based on bi-weekly payments, APR of 34.37% . …" at bounding box center [436, 313] width 683 height 146
drag, startPoint x: 589, startPoint y: 298, endPoint x: 618, endPoint y: 302, distance: 28.6
click at [618, 302] on div at bounding box center [436, 304] width 637 height 11
drag, startPoint x: 648, startPoint y: 302, endPoint x: 675, endPoint y: 301, distance: 27.6
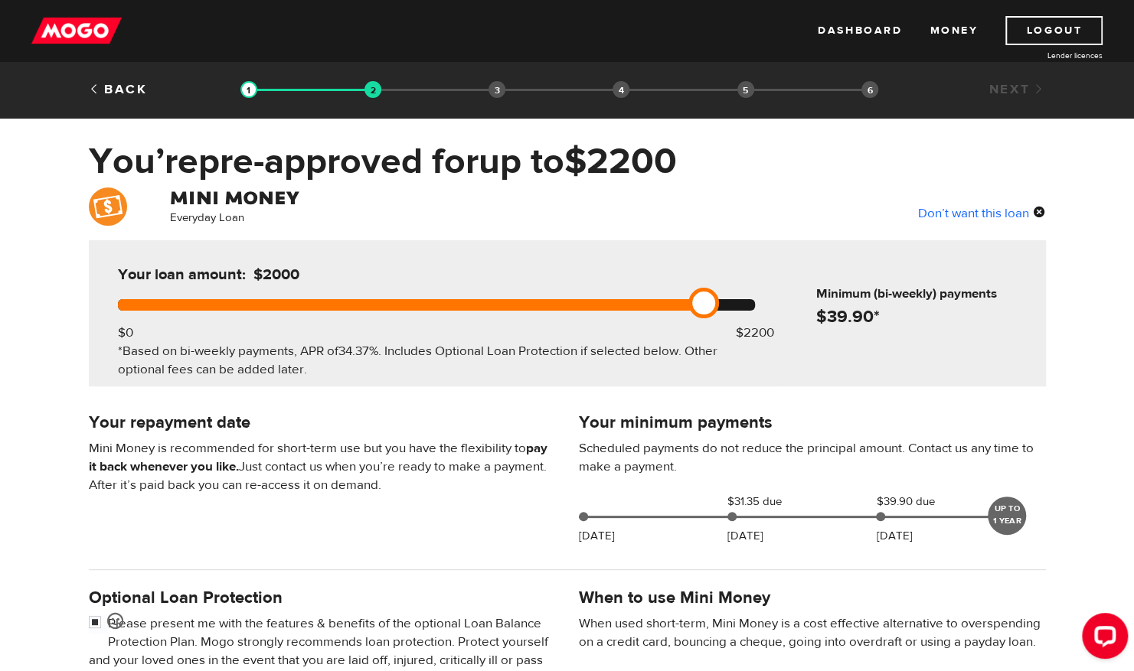
click at [675, 301] on div at bounding box center [436, 304] width 637 height 11
drag, startPoint x: 713, startPoint y: 293, endPoint x: 770, endPoint y: 292, distance: 57.4
click at [770, 292] on link at bounding box center [761, 303] width 31 height 31
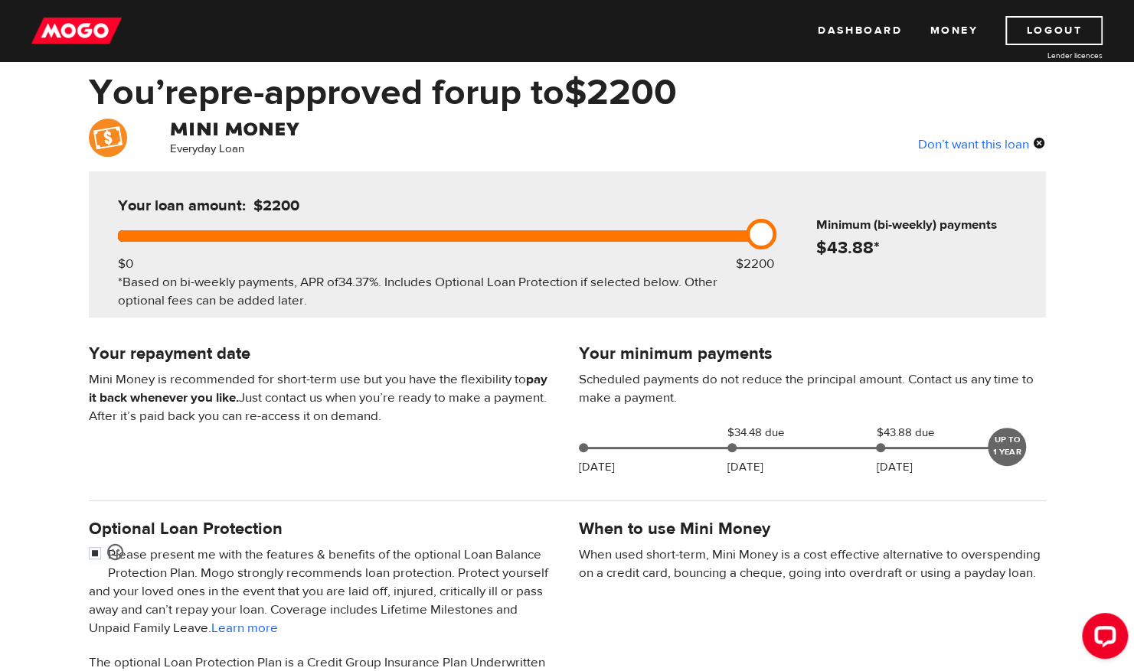
scroll to position [63, 0]
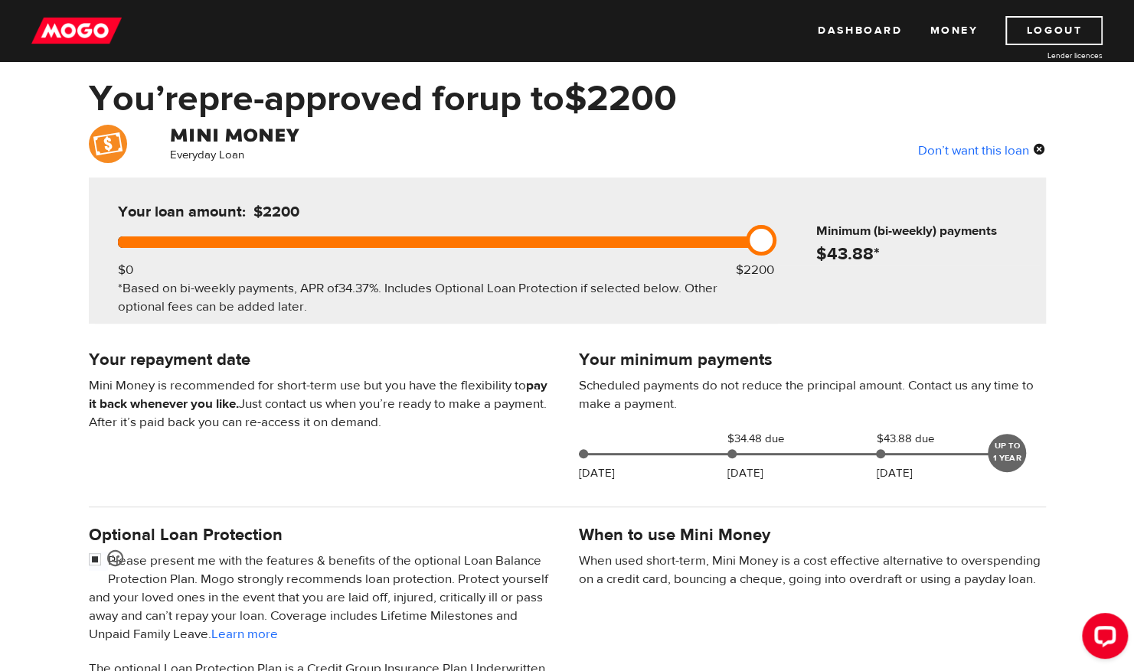
drag, startPoint x: 762, startPoint y: 241, endPoint x: 738, endPoint y: 237, distance: 24.8
click at [738, 237] on div at bounding box center [436, 242] width 637 height 11
drag, startPoint x: 752, startPoint y: 235, endPoint x: 720, endPoint y: 234, distance: 32.2
click at [720, 237] on div at bounding box center [436, 242] width 637 height 11
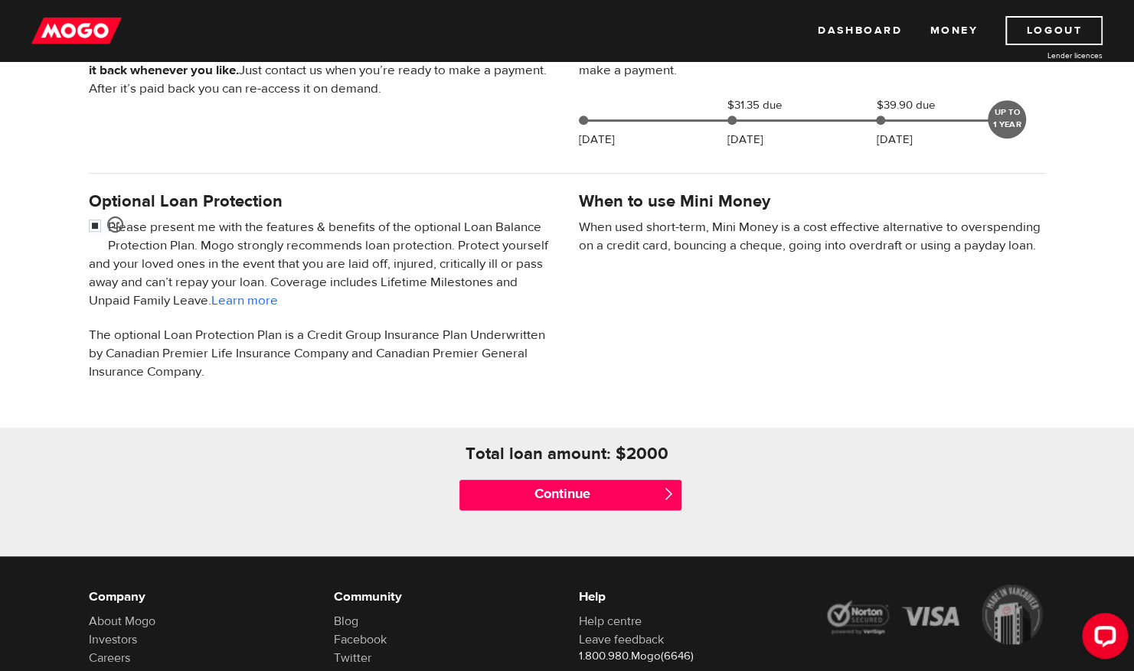
scroll to position [401, 0]
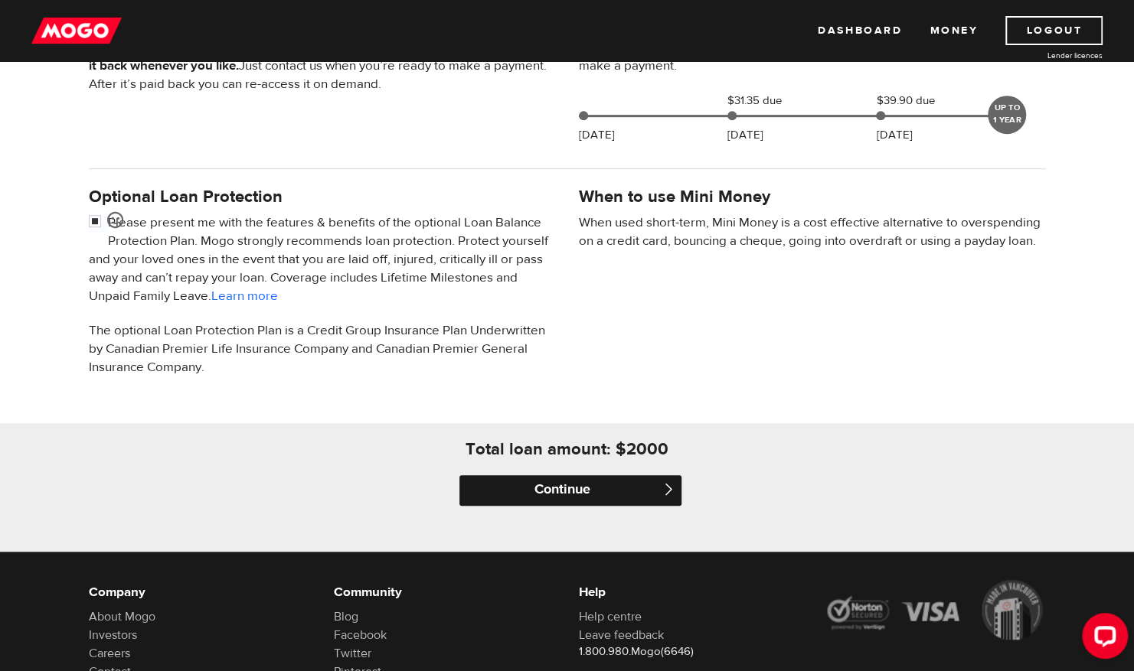
click at [602, 493] on input "Continue" at bounding box center [570, 490] width 222 height 31
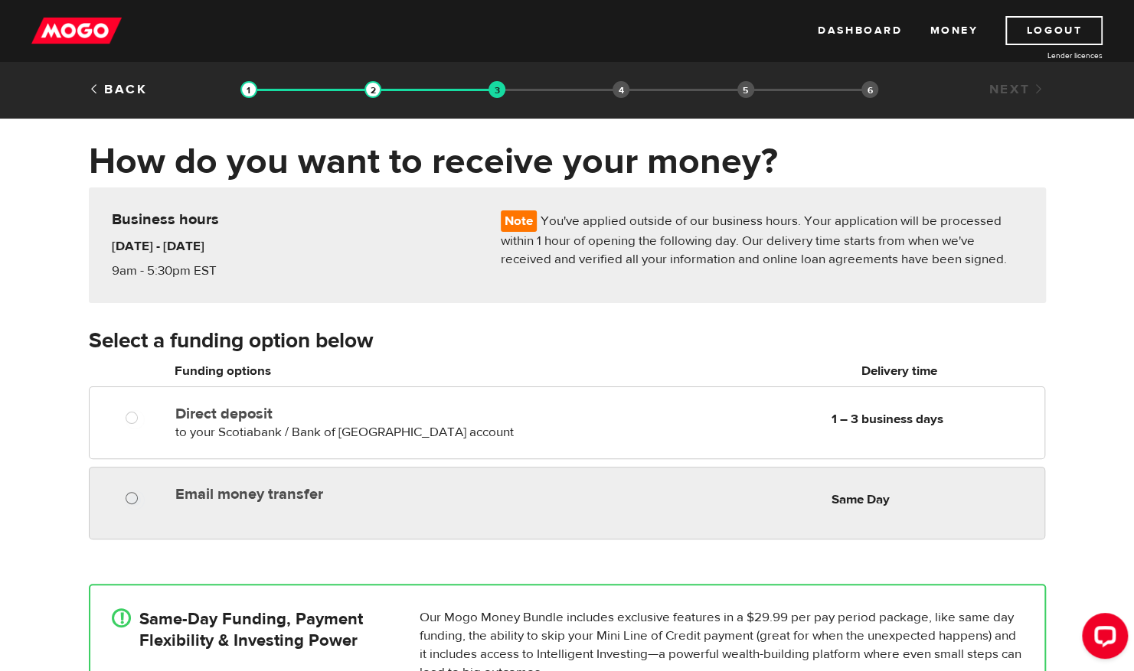
radio input "true"
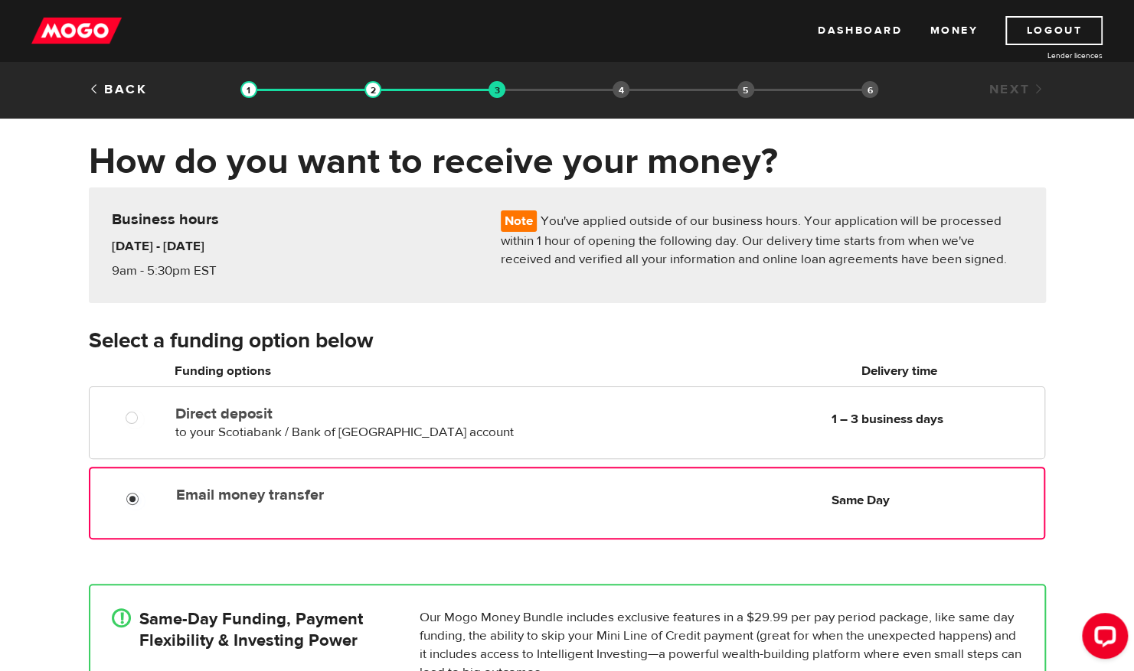
click at [129, 499] on input "Email money transfer" at bounding box center [135, 500] width 19 height 19
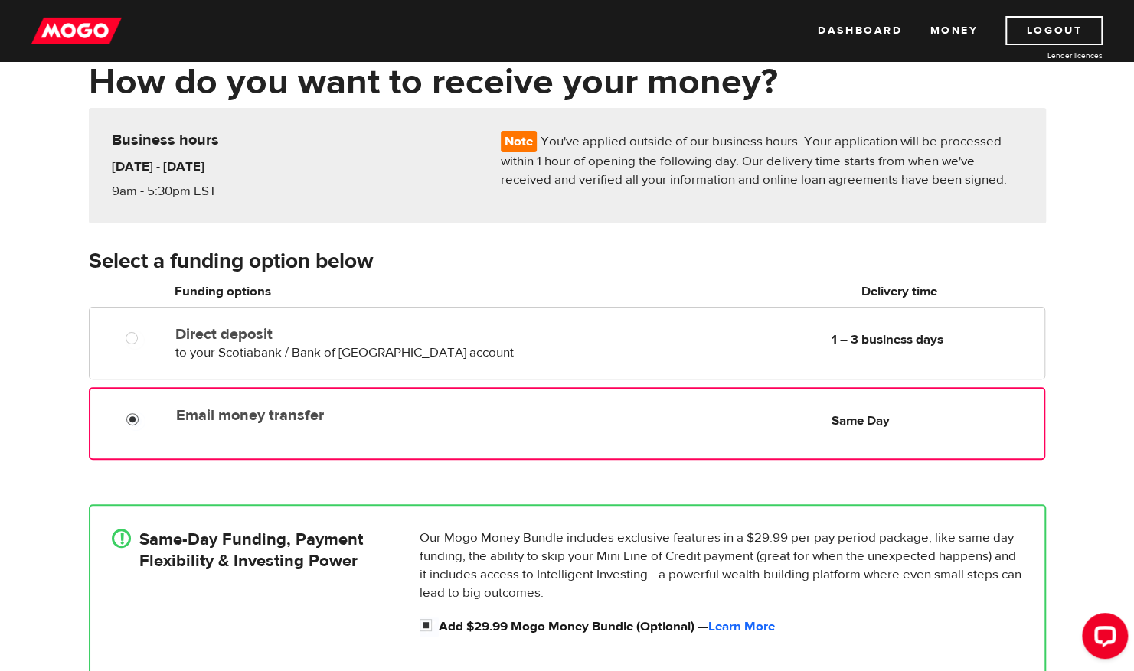
scroll to position [69, 0]
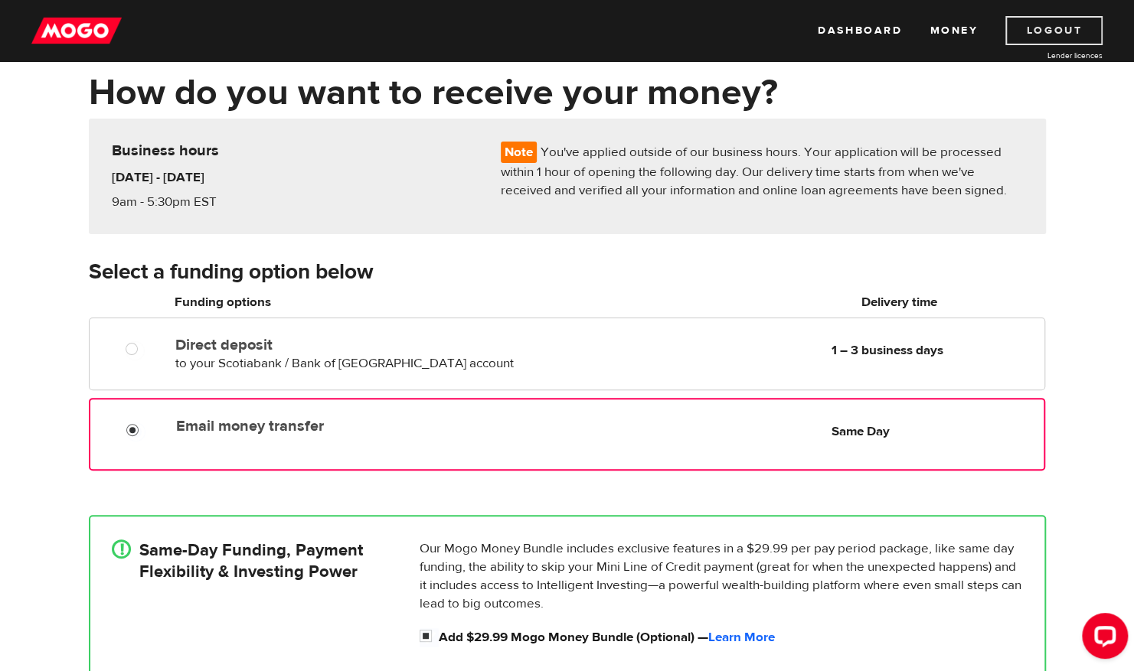
click at [1057, 35] on link "Logout" at bounding box center [1053, 30] width 97 height 29
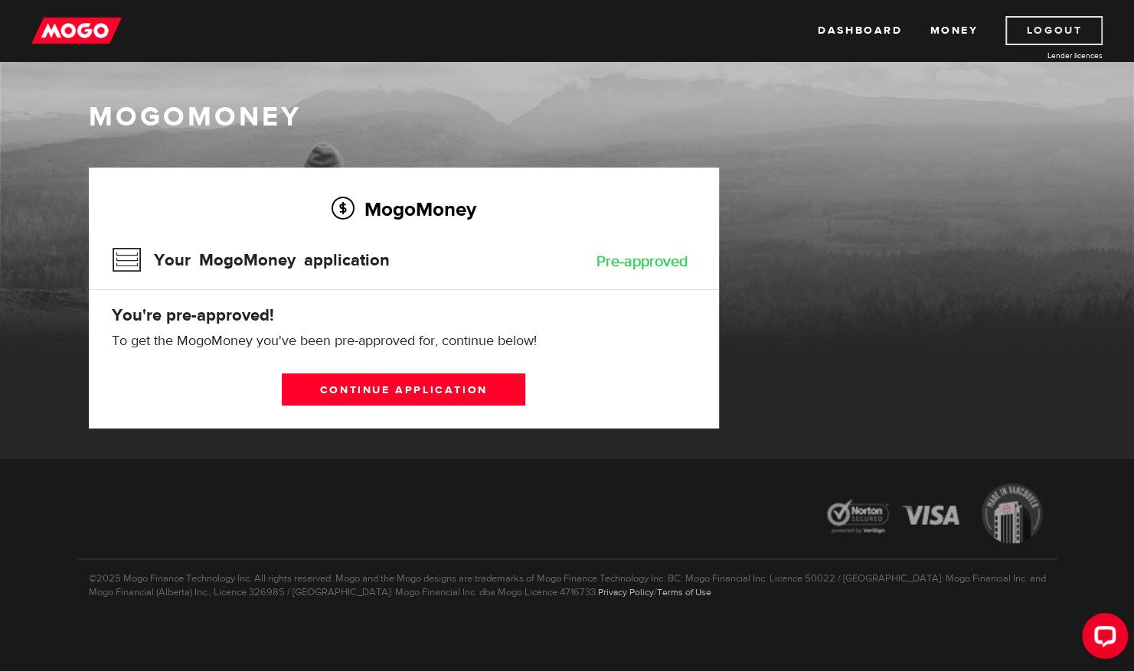
click at [1064, 34] on link "Logout" at bounding box center [1053, 30] width 97 height 29
